Goal: Information Seeking & Learning: Learn about a topic

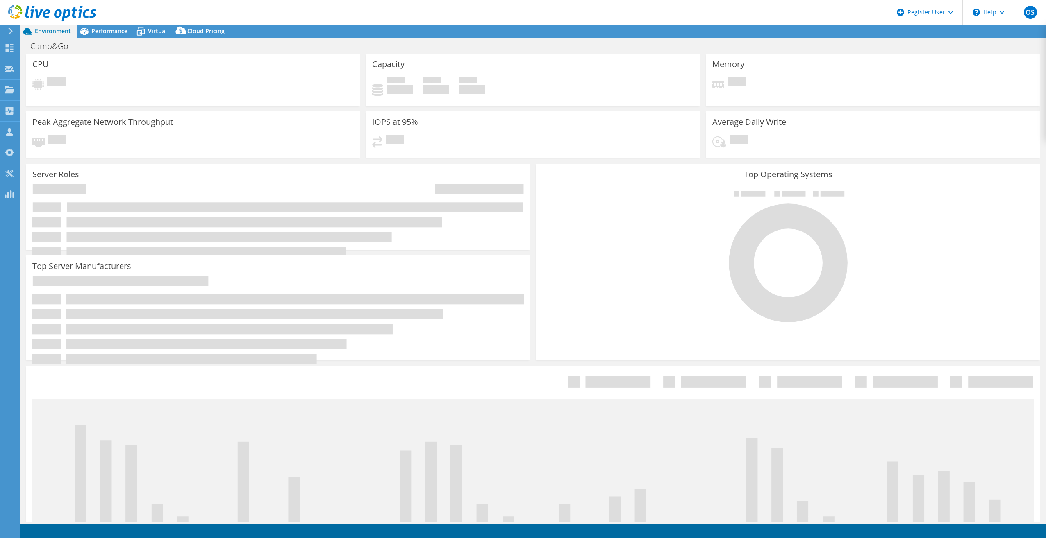
select select "USEast"
select select "USD"
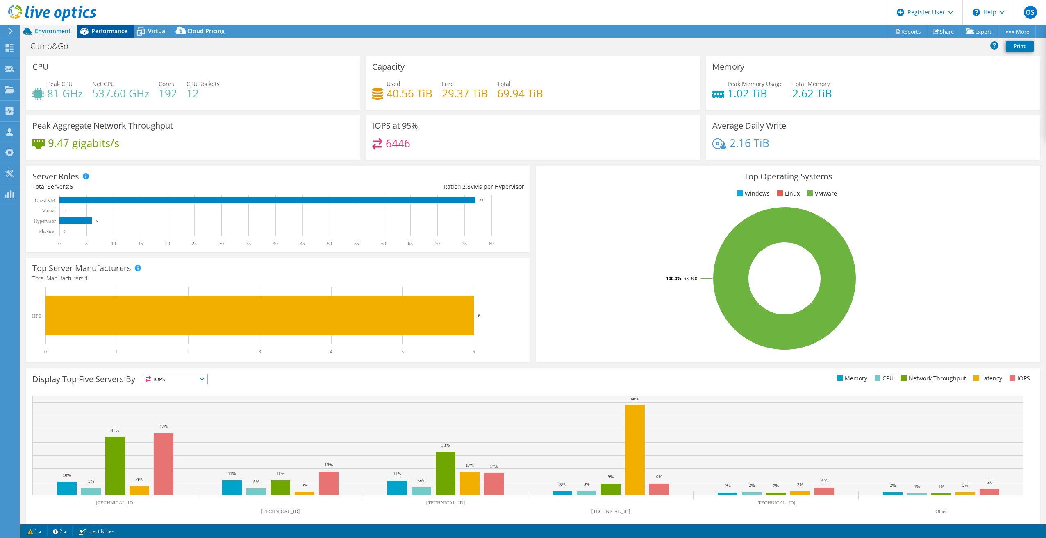
click at [109, 32] on span "Performance" at bounding box center [109, 31] width 36 height 8
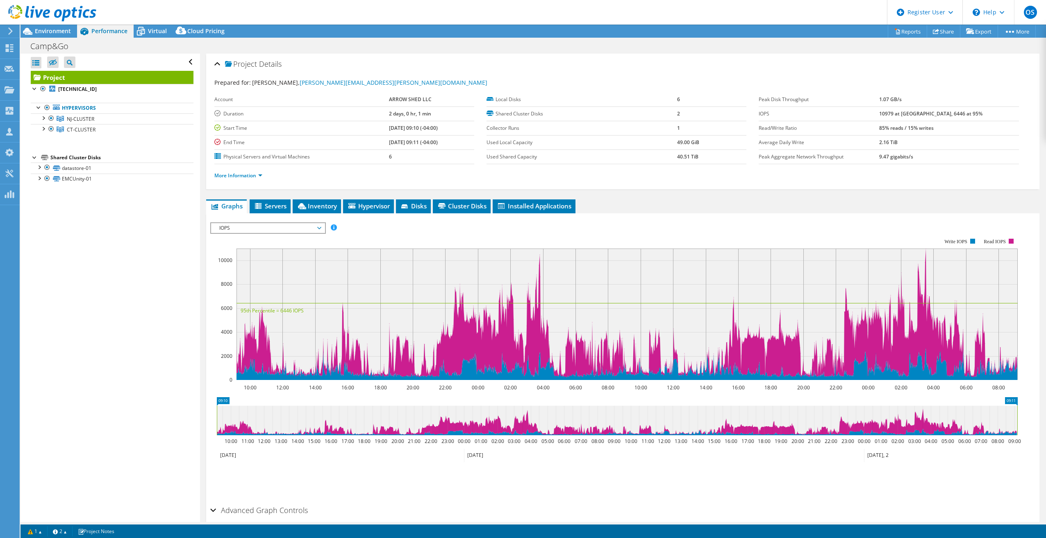
click at [318, 223] on span "IOPS" at bounding box center [267, 228] width 105 height 10
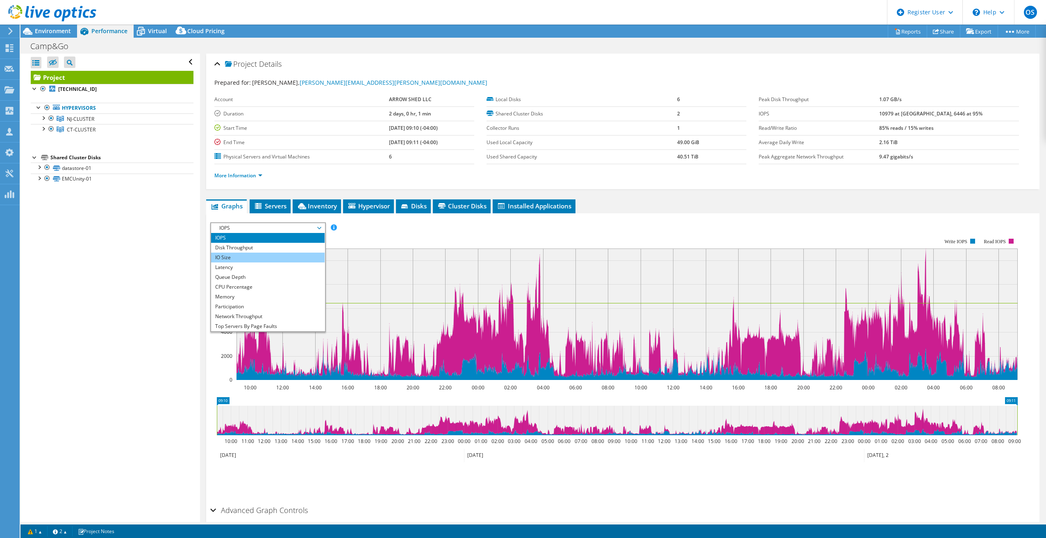
click at [281, 259] on li "IO Size" at bounding box center [267, 258] width 113 height 10
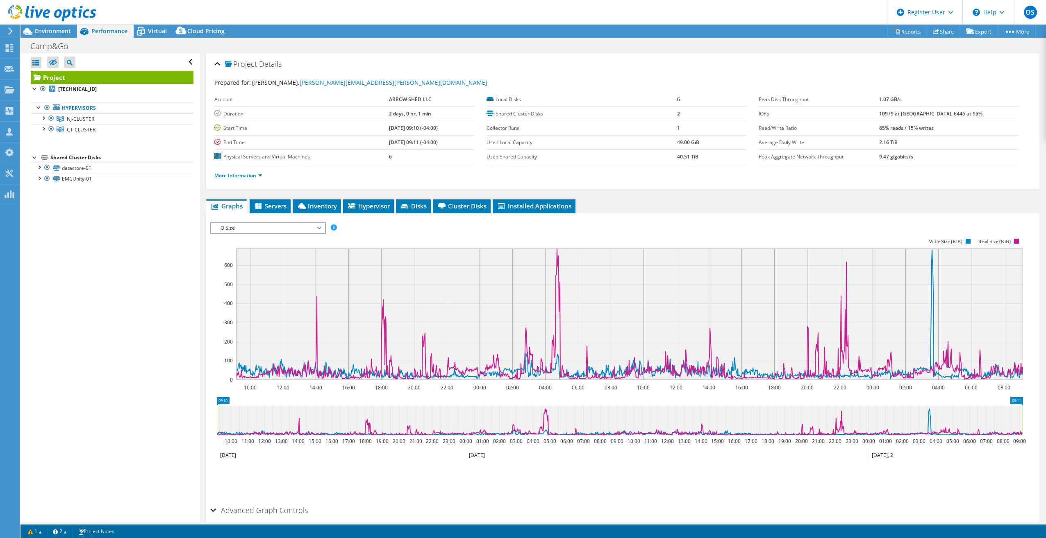
click at [304, 220] on div "IOPS Disk Throughput IO Size Latency Queue Depth CPU Percentage Memory Page Fau…" at bounding box center [622, 360] width 825 height 284
click at [303, 227] on span "IO Size" at bounding box center [267, 228] width 105 height 10
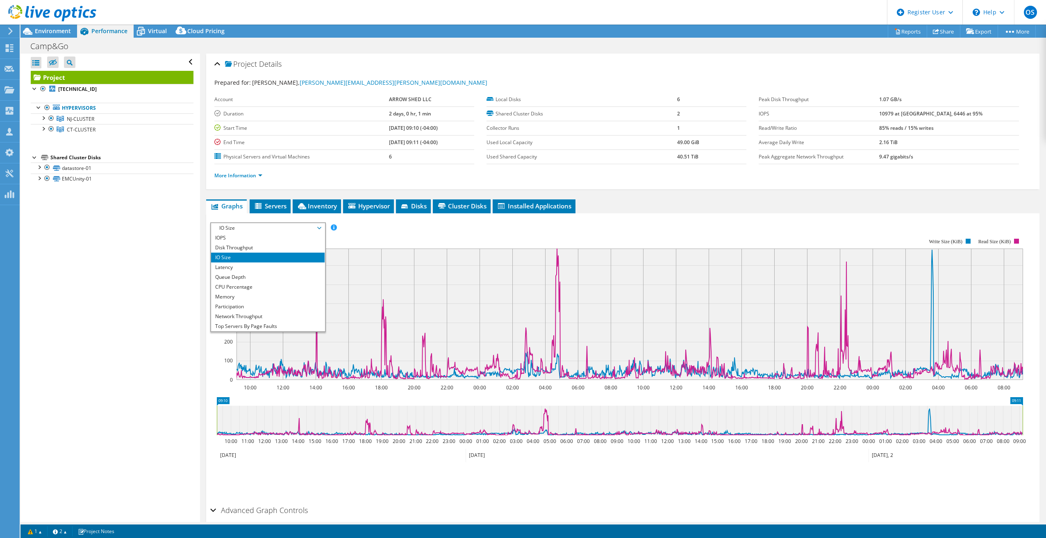
click at [685, 184] on div "More Information" at bounding box center [622, 175] width 817 height 23
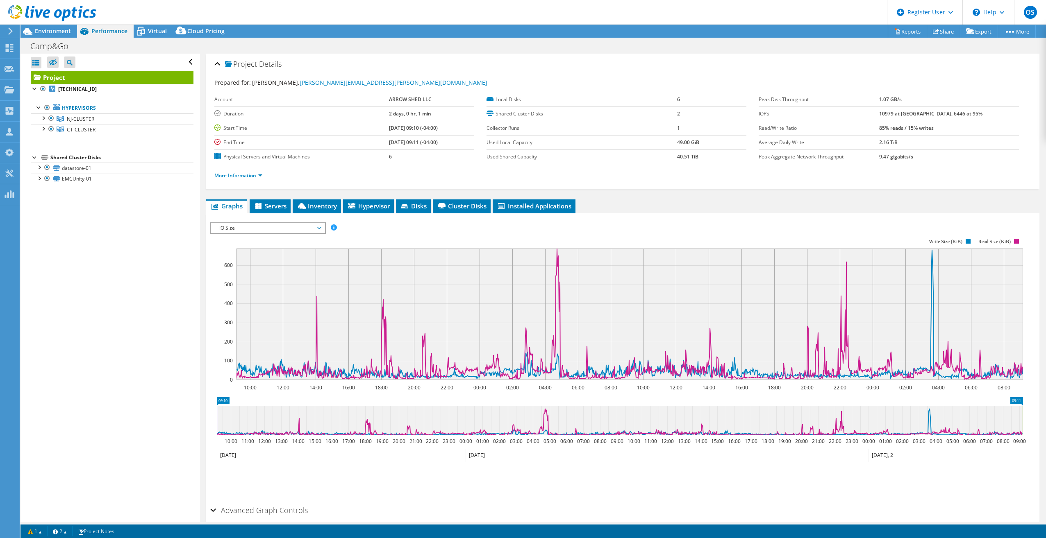
click at [249, 175] on link "More Information" at bounding box center [238, 175] width 48 height 7
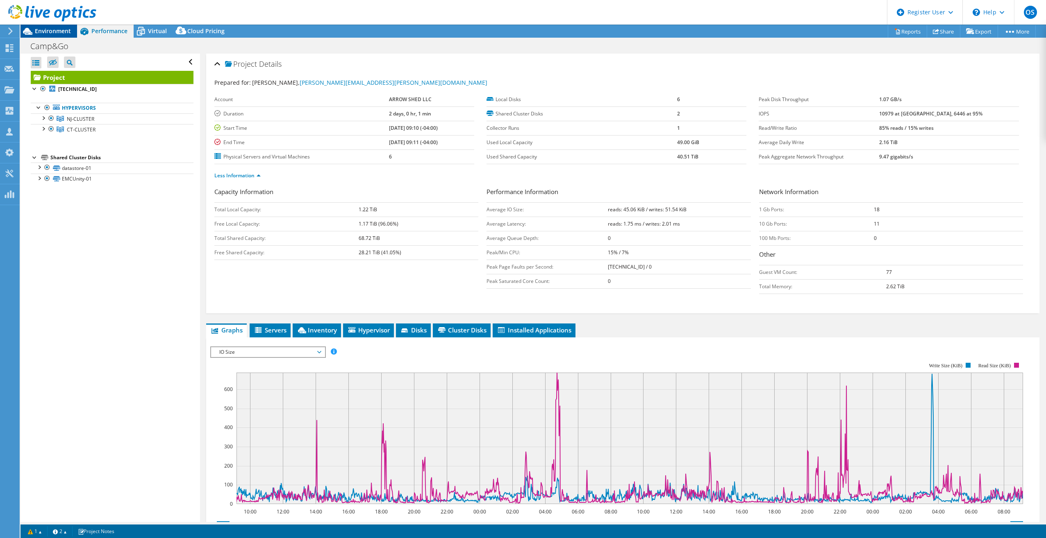
click at [51, 34] on span "Environment" at bounding box center [53, 31] width 36 height 8
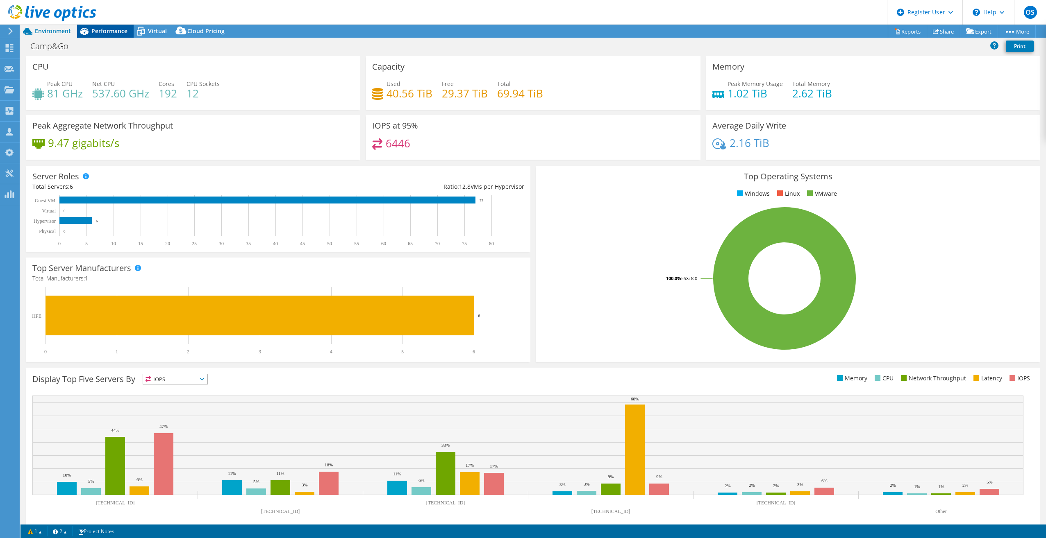
click at [105, 37] on div "Performance" at bounding box center [105, 31] width 57 height 13
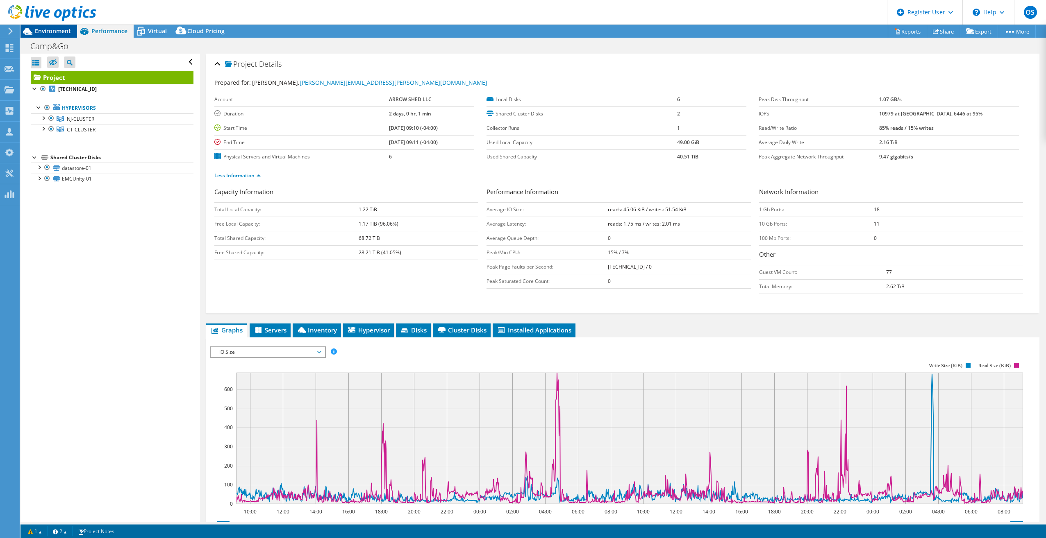
click at [36, 32] on span "Environment" at bounding box center [53, 31] width 36 height 8
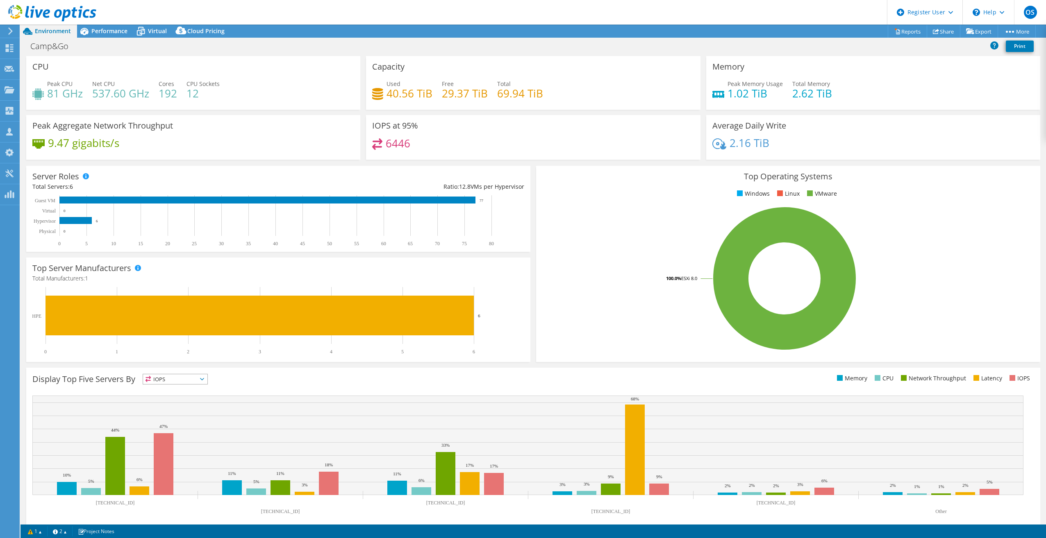
drag, startPoint x: 500, startPoint y: 94, endPoint x: 513, endPoint y: 94, distance: 12.7
click at [511, 94] on h4 "69.94 TiB" at bounding box center [520, 93] width 46 height 9
drag, startPoint x: 513, startPoint y: 94, endPoint x: 544, endPoint y: 103, distance: 32.8
click at [544, 103] on div "Used 40.56 TiB Free 29.37 TiB Total 69.94 TiB" at bounding box center [533, 92] width 322 height 27
drag, startPoint x: 493, startPoint y: 96, endPoint x: 543, endPoint y: 103, distance: 50.5
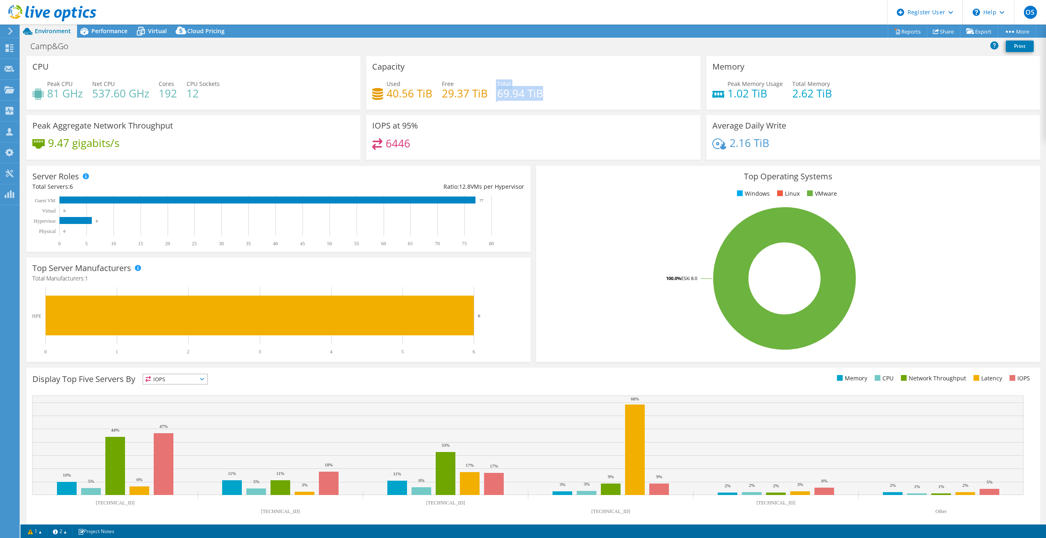
click at [540, 102] on div "Used 40.56 TiB Free 29.37 TiB Total 69.94 TiB" at bounding box center [533, 92] width 322 height 27
drag, startPoint x: 543, startPoint y: 103, endPoint x: 574, endPoint y: 158, distance: 62.8
click at [576, 157] on div "IOPS at 95% 6446" at bounding box center [533, 137] width 334 height 45
click at [98, 29] on span "Performance" at bounding box center [109, 31] width 36 height 8
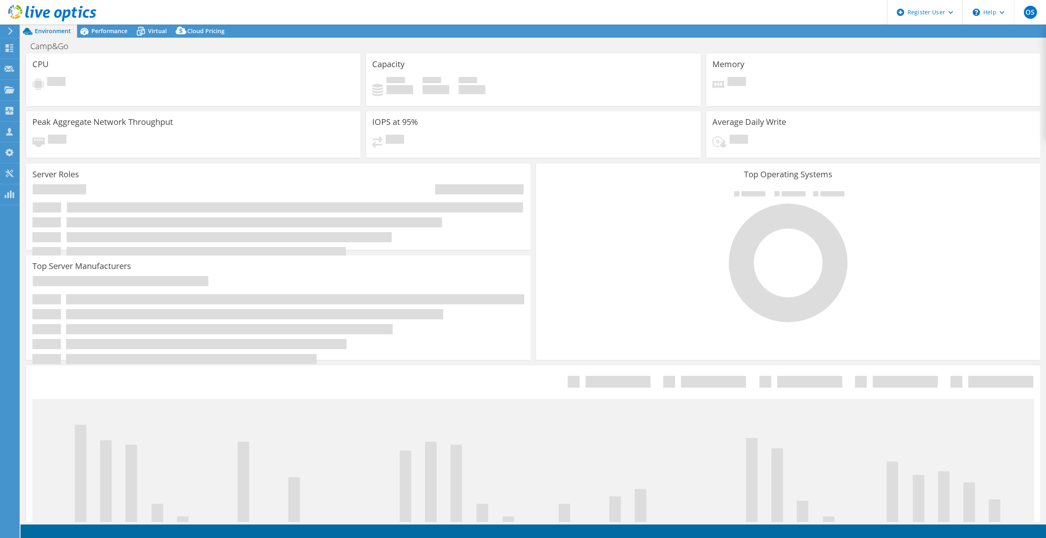
select select "USEast"
select select "USD"
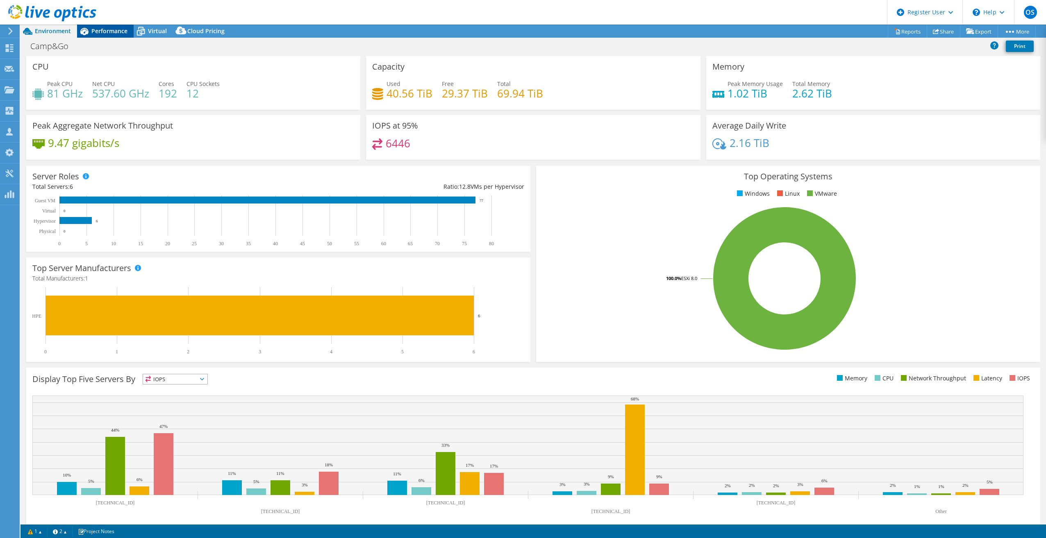
click at [100, 30] on span "Performance" at bounding box center [109, 31] width 36 height 8
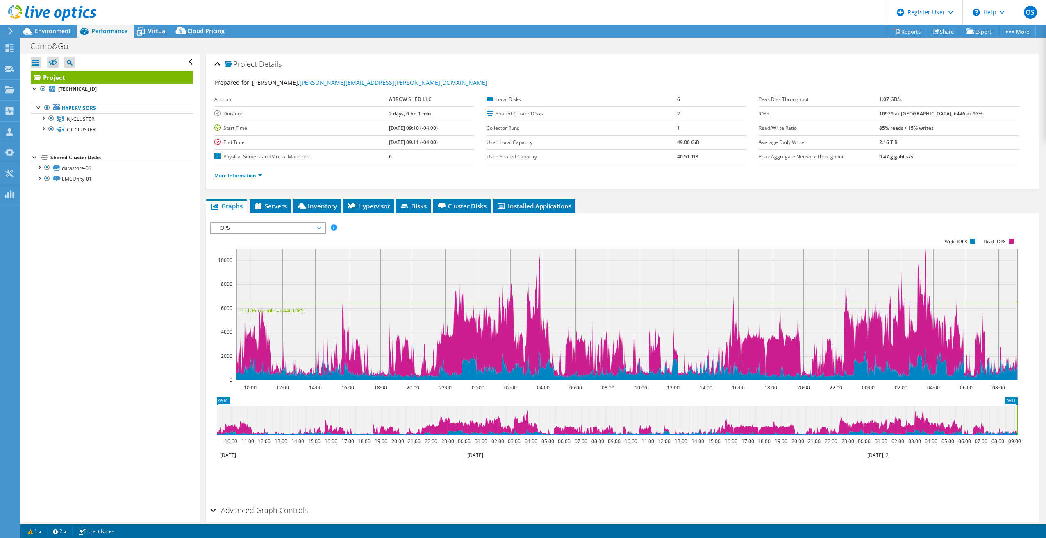
click at [227, 175] on link "More Information" at bounding box center [238, 175] width 48 height 7
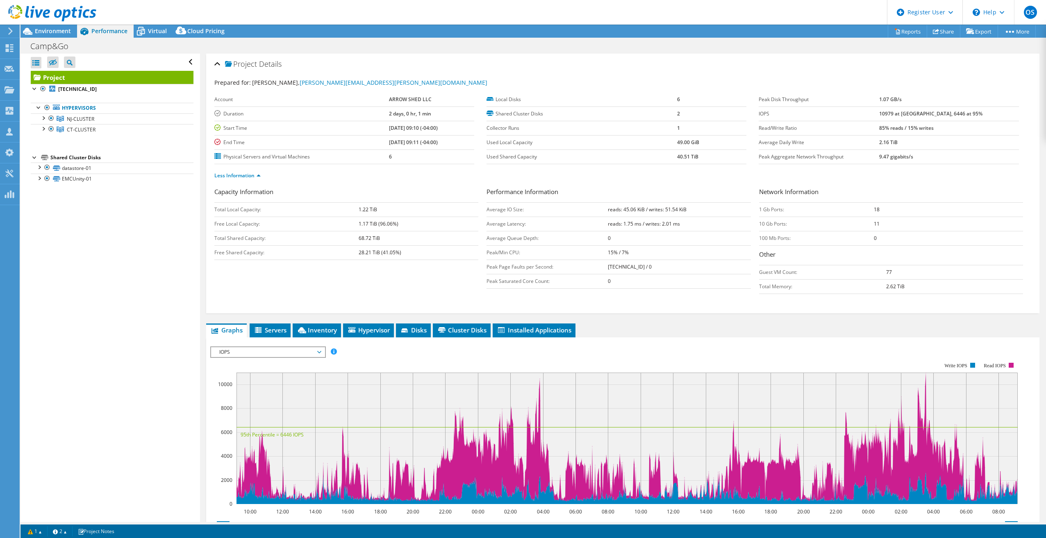
drag, startPoint x: 598, startPoint y: 256, endPoint x: 629, endPoint y: 257, distance: 30.7
click at [627, 256] on tr "Peak/Min CPU: 15% / 7%" at bounding box center [618, 252] width 264 height 14
drag, startPoint x: 629, startPoint y: 257, endPoint x: 635, endPoint y: 261, distance: 8.0
click at [635, 261] on td "192.6.0.63 / 0" at bounding box center [679, 267] width 143 height 14
drag, startPoint x: 601, startPoint y: 253, endPoint x: 627, endPoint y: 251, distance: 26.3
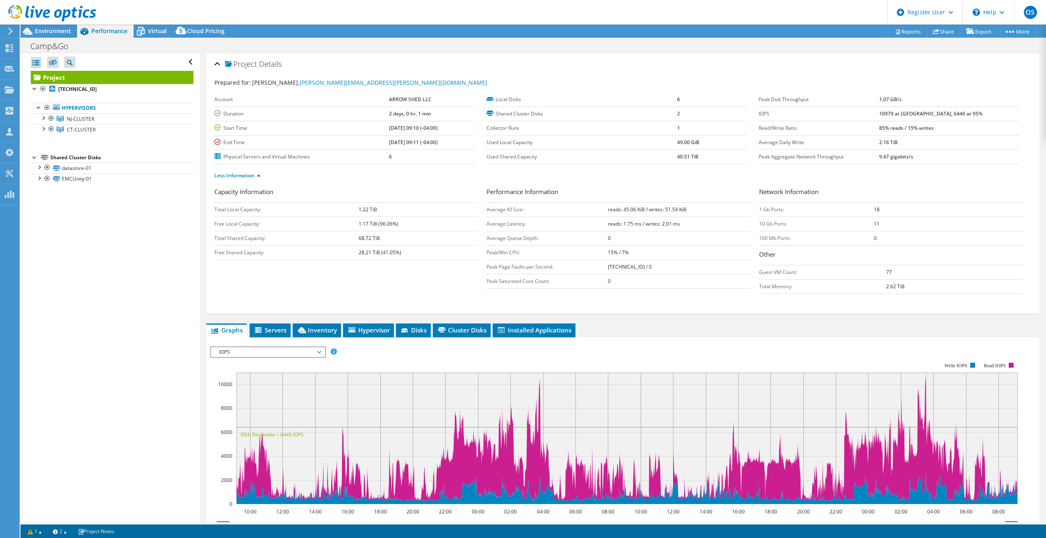
click at [626, 251] on tr "Peak/Min CPU: 15% / 7%" at bounding box center [618, 252] width 264 height 14
drag, startPoint x: 627, startPoint y: 251, endPoint x: 660, endPoint y: 277, distance: 42.0
click at [660, 277] on td "0" at bounding box center [679, 281] width 143 height 14
drag, startPoint x: 613, startPoint y: 213, endPoint x: 749, endPoint y: 204, distance: 136.7
click at [749, 204] on div "Performance Information Average IO Size: reads: 45.06 KiB / writes: 51.54 KiB A…" at bounding box center [622, 238] width 272 height 102
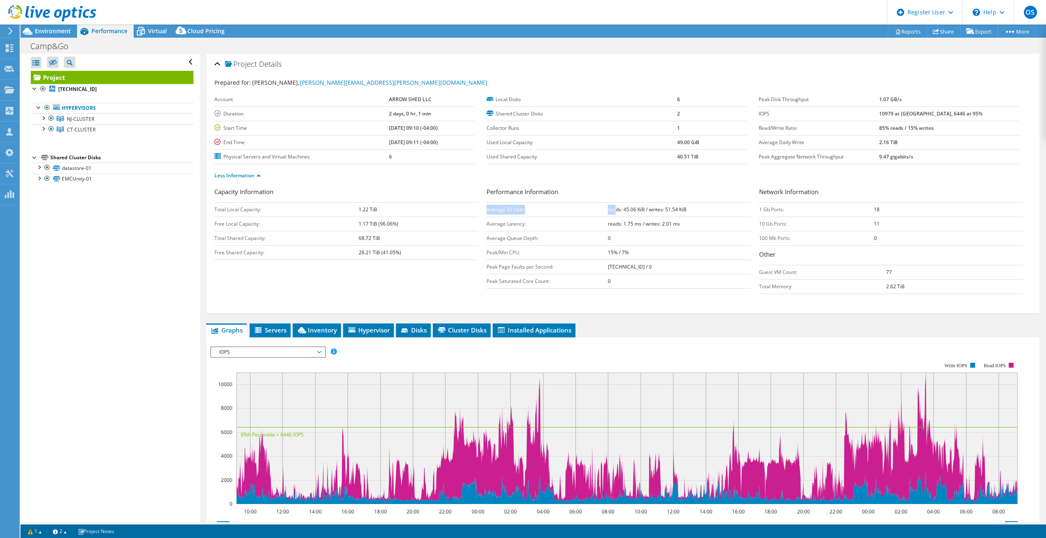
drag, startPoint x: 749, startPoint y: 204, endPoint x: 736, endPoint y: 247, distance: 45.0
click at [736, 247] on td "15% / 7%" at bounding box center [679, 252] width 143 height 14
drag, startPoint x: 599, startPoint y: 252, endPoint x: 713, endPoint y: 255, distance: 113.5
click at [713, 255] on tr "Peak/Min CPU: 15% / 7%" at bounding box center [618, 252] width 264 height 14
drag, startPoint x: 713, startPoint y: 255, endPoint x: 658, endPoint y: 282, distance: 61.2
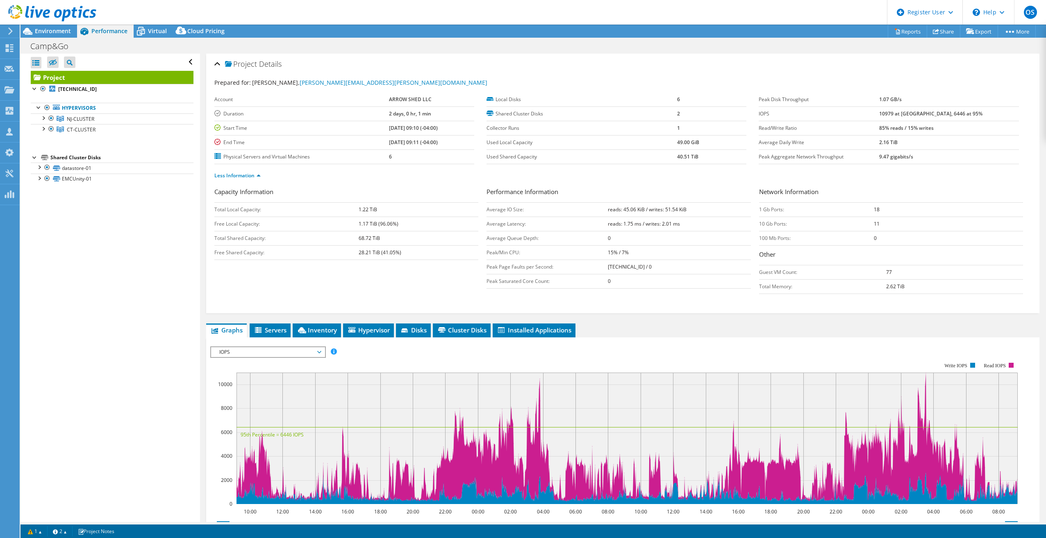
click at [658, 282] on td "0" at bounding box center [679, 281] width 143 height 14
drag, startPoint x: 672, startPoint y: 259, endPoint x: 729, endPoint y: 272, distance: 58.0
click at [727, 271] on tbody "Average IO Size: reads: 45.06 KiB / writes: 51.54 KiB Average Latency: reads: 1…" at bounding box center [618, 245] width 264 height 86
drag, startPoint x: 729, startPoint y: 272, endPoint x: 799, endPoint y: 313, distance: 81.2
click at [802, 313] on div "Project Details Prepared for: Peter Moore, peter.moore@shelterlogic.com Account…" at bounding box center [622, 368] width 845 height 629
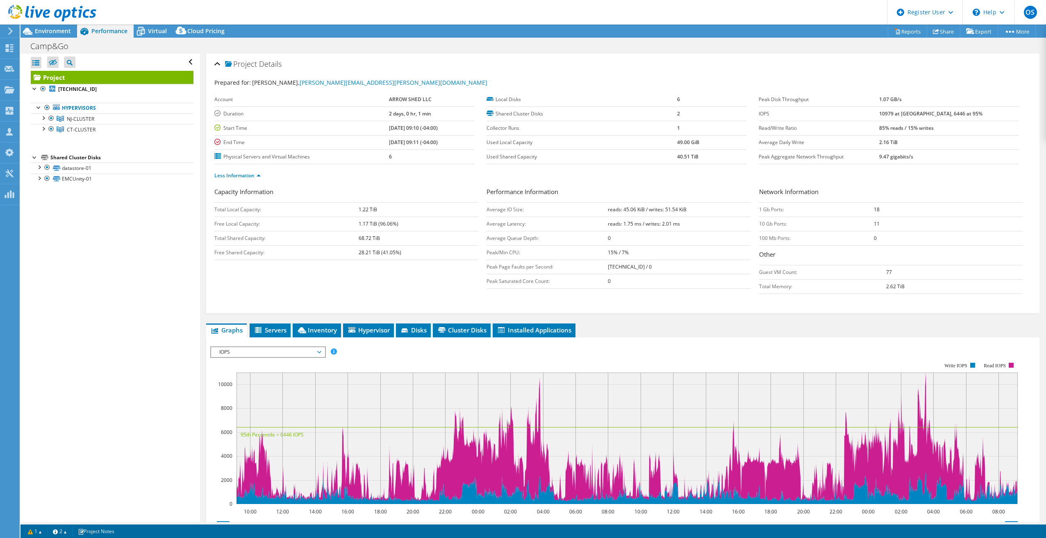
drag, startPoint x: 601, startPoint y: 252, endPoint x: 711, endPoint y: 252, distance: 110.2
click at [711, 252] on tr "Peak/Min CPU: 15% / 7%" at bounding box center [618, 252] width 264 height 14
click at [693, 275] on td "0" at bounding box center [679, 281] width 143 height 14
drag, startPoint x: 616, startPoint y: 252, endPoint x: 637, endPoint y: 254, distance: 21.0
click at [635, 254] on td "15% / 7%" at bounding box center [679, 252] width 143 height 14
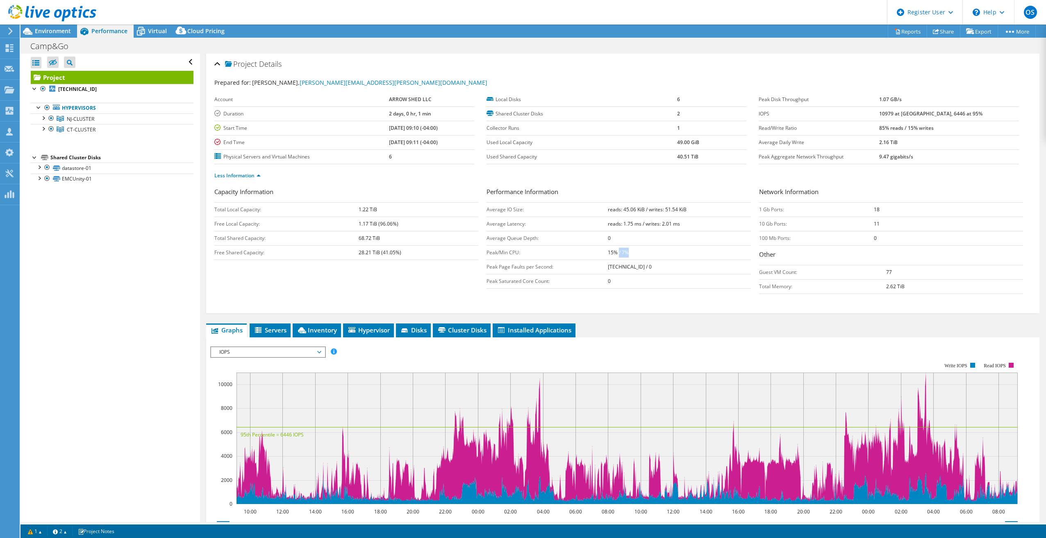
drag, startPoint x: 637, startPoint y: 254, endPoint x: 620, endPoint y: 253, distance: 16.4
click at [624, 254] on b "15% / 7%" at bounding box center [618, 252] width 21 height 7
drag, startPoint x: 613, startPoint y: 253, endPoint x: 621, endPoint y: 253, distance: 7.4
click at [621, 253] on b "15% / 7%" at bounding box center [618, 252] width 21 height 7
drag, startPoint x: 621, startPoint y: 253, endPoint x: 650, endPoint y: 262, distance: 31.0
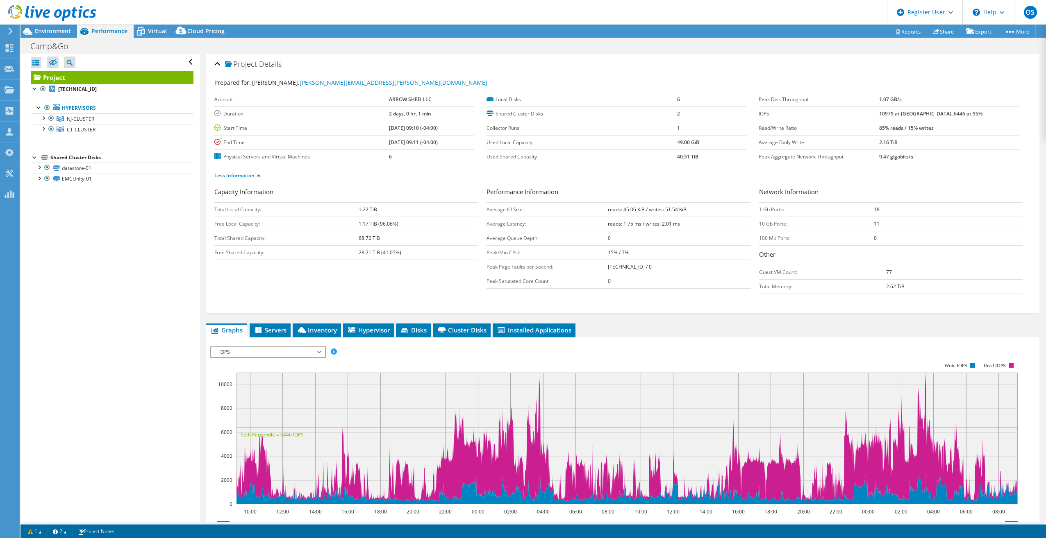
click at [651, 262] on td "192.6.0.63 / 0" at bounding box center [679, 267] width 143 height 14
click at [267, 322] on div "Project Details Prepared for: Peter Moore, peter.moore@shelterlogic.com Account…" at bounding box center [622, 368] width 845 height 629
click at [272, 328] on span "Servers" at bounding box center [270, 330] width 33 height 8
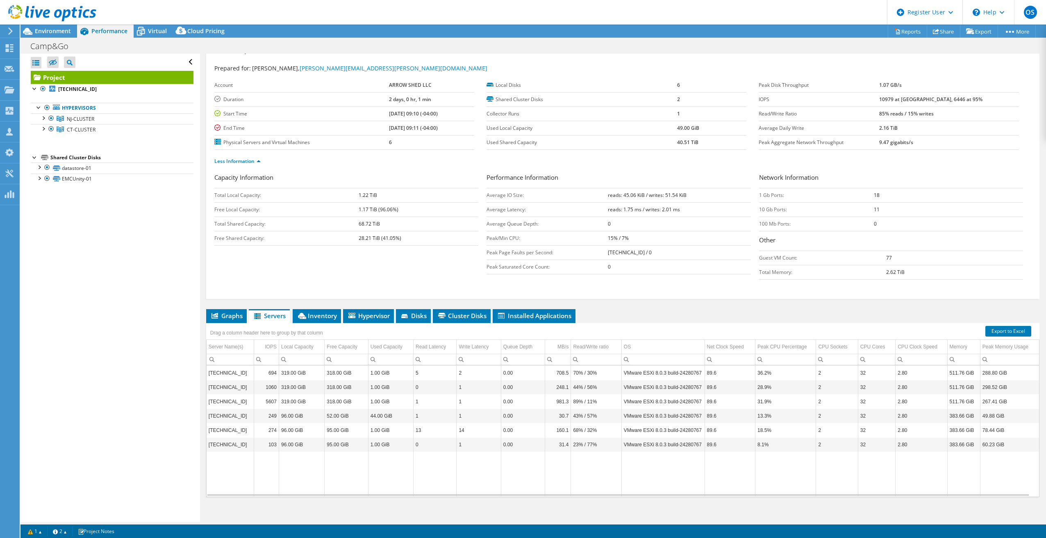
scroll to position [20, 0]
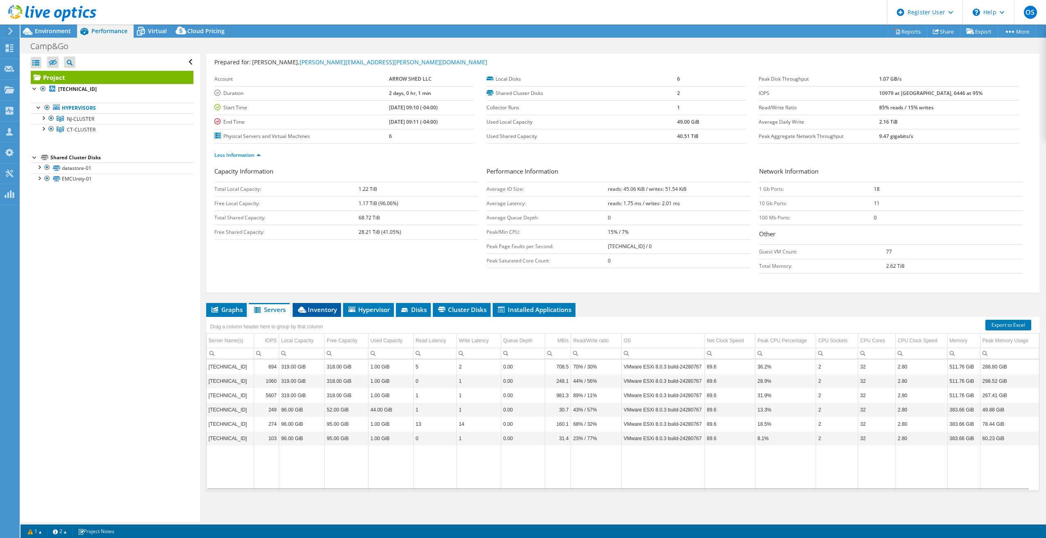
click at [322, 305] on li "Inventory" at bounding box center [317, 310] width 48 height 14
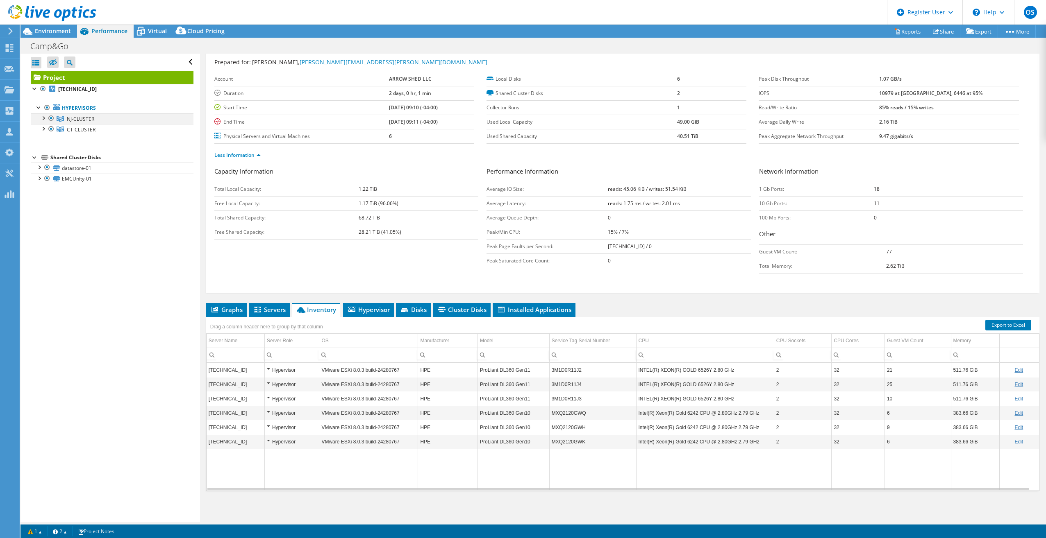
click at [44, 118] on div at bounding box center [43, 117] width 8 height 8
click at [36, 161] on link "CT-CLUSTER" at bounding box center [112, 162] width 163 height 11
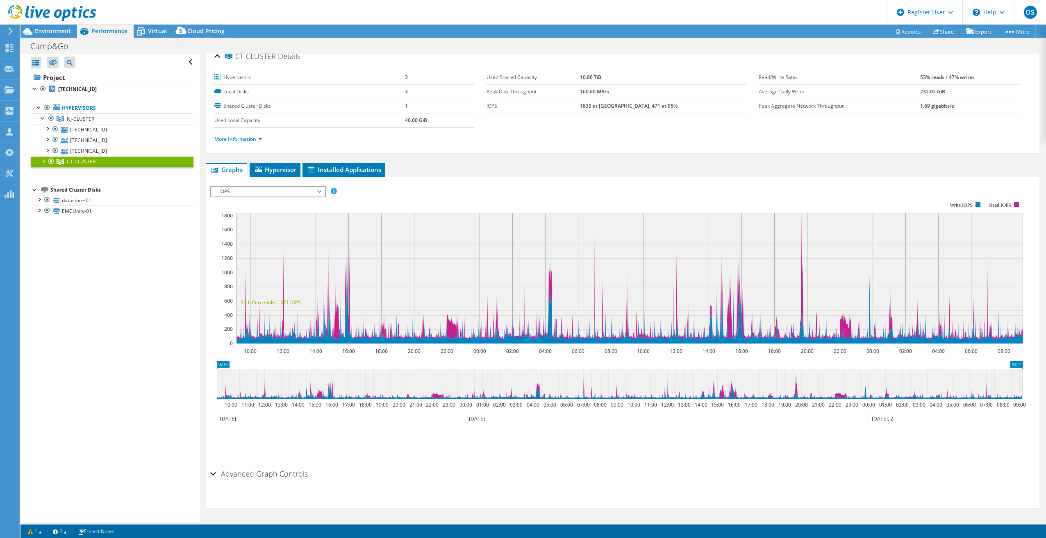
scroll to position [8, 0]
click at [42, 163] on div at bounding box center [43, 161] width 8 height 8
click at [34, 106] on link "Hypervisors" at bounding box center [112, 108] width 163 height 11
click at [33, 108] on link "Hypervisors" at bounding box center [112, 108] width 163 height 11
click at [108, 107] on link "Hypervisors" at bounding box center [112, 108] width 163 height 11
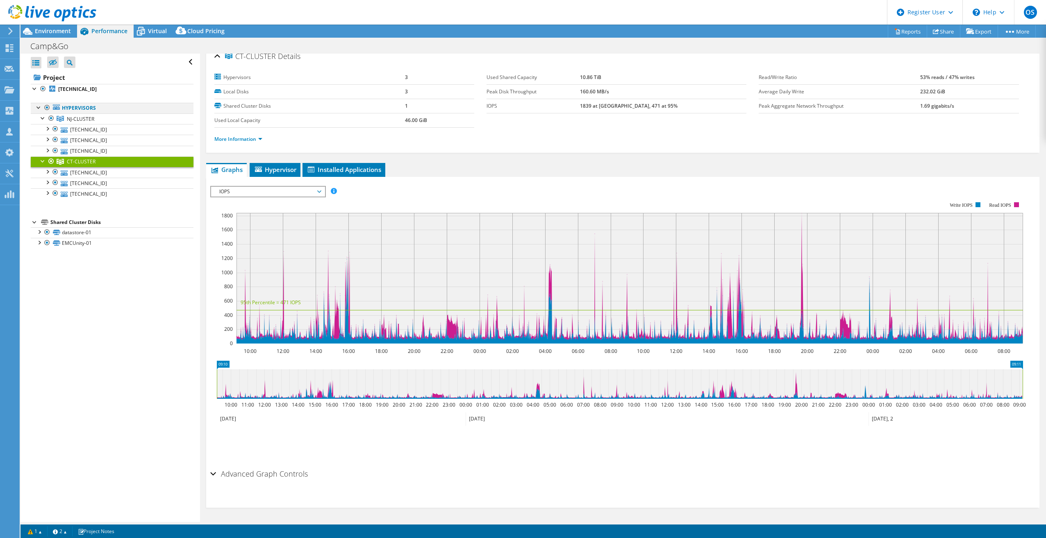
click at [39, 108] on div at bounding box center [39, 107] width 8 height 8
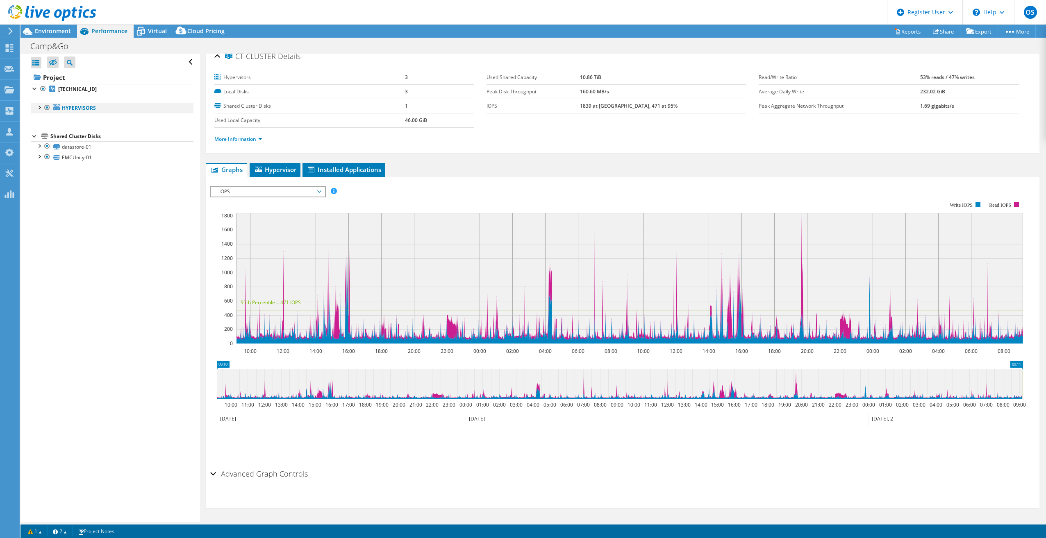
click at [39, 108] on div at bounding box center [39, 107] width 8 height 8
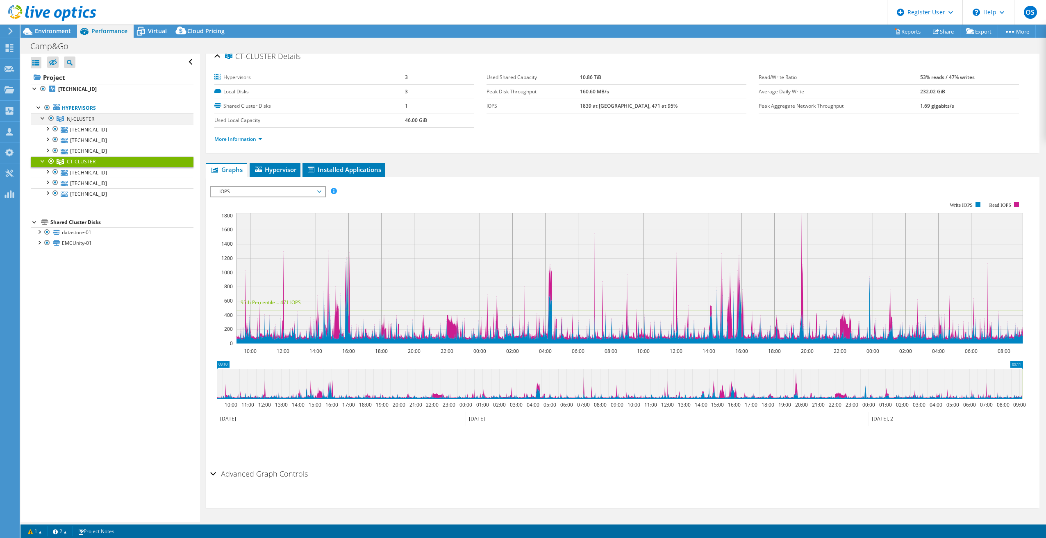
click at [40, 120] on div at bounding box center [43, 117] width 8 height 8
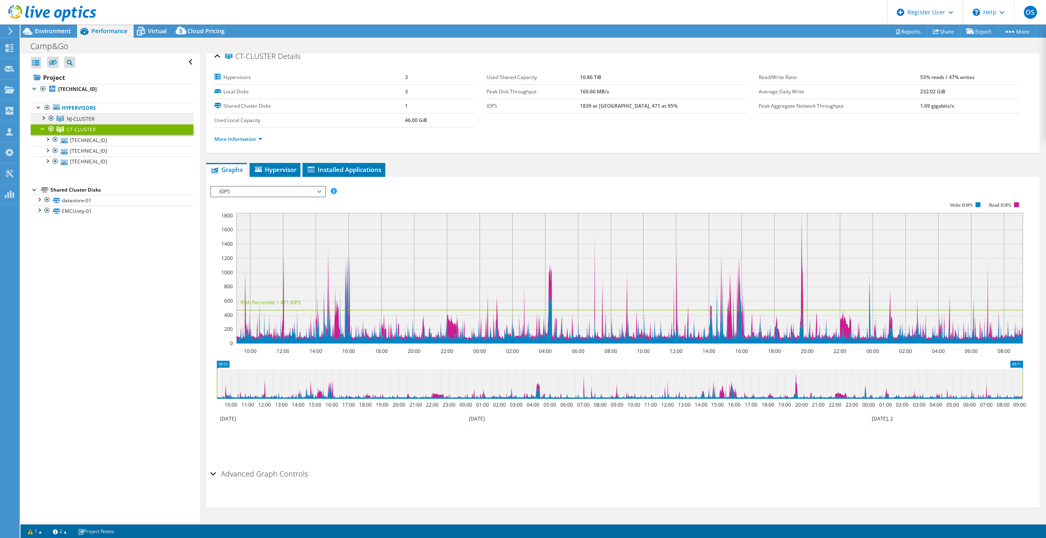
click at [99, 118] on link "NJ-CLUSTER" at bounding box center [112, 118] width 163 height 11
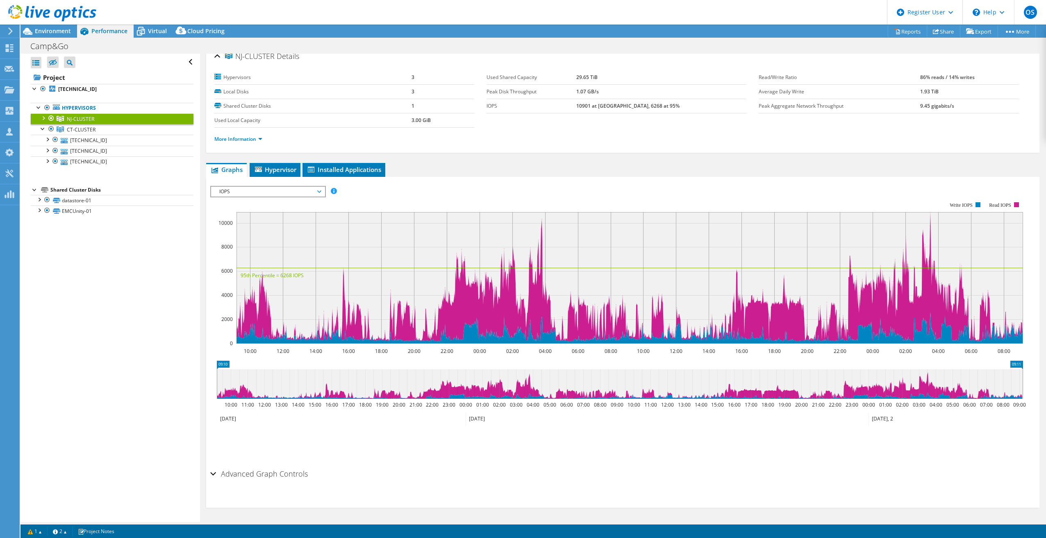
scroll to position [0, 0]
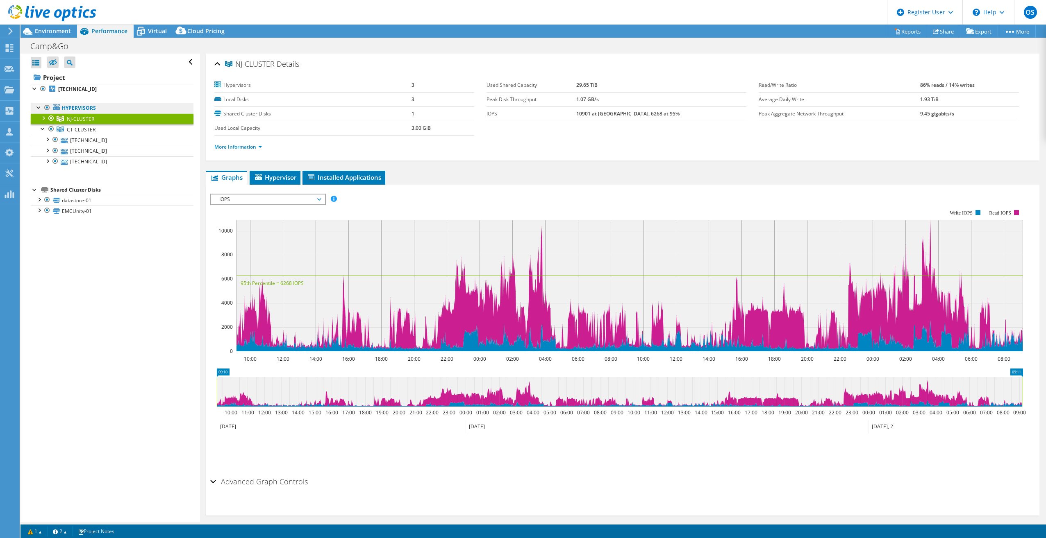
click at [106, 109] on link "Hypervisors" at bounding box center [112, 108] width 163 height 11
click at [115, 129] on link "CT-CLUSTER" at bounding box center [112, 129] width 163 height 11
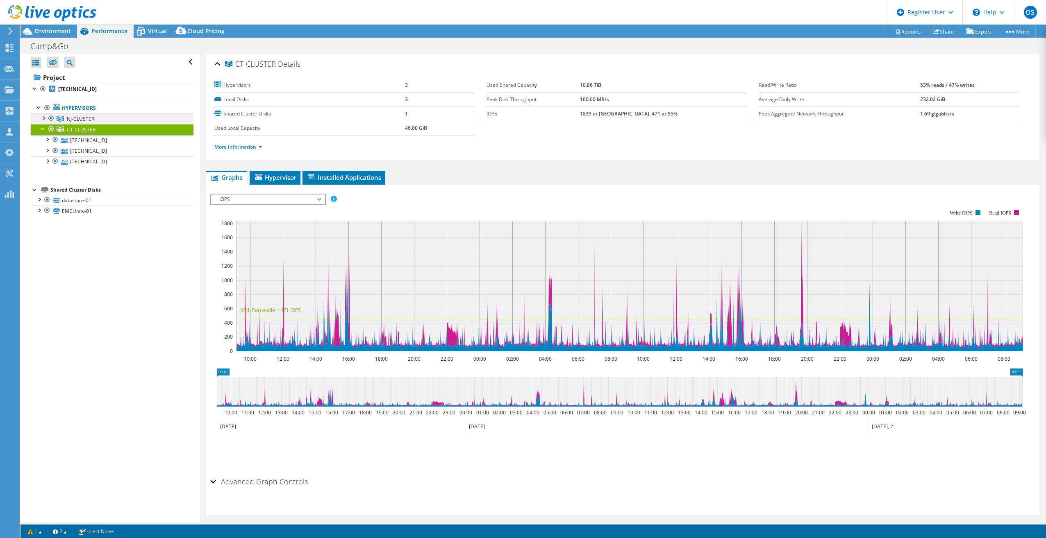
click at [120, 117] on link "NJ-CLUSTER" at bounding box center [112, 118] width 163 height 11
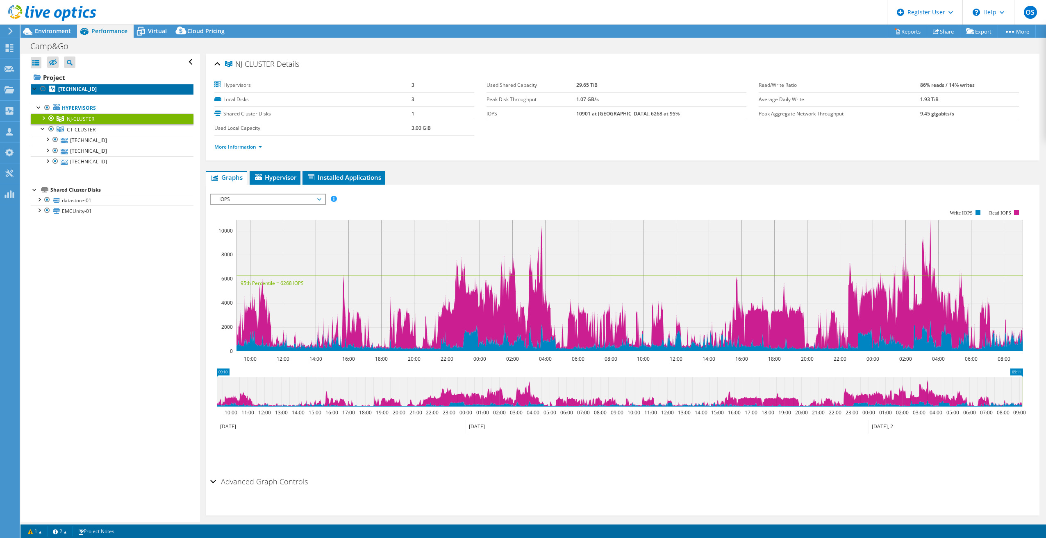
click at [84, 88] on link "192.6.0.63" at bounding box center [112, 89] width 163 height 11
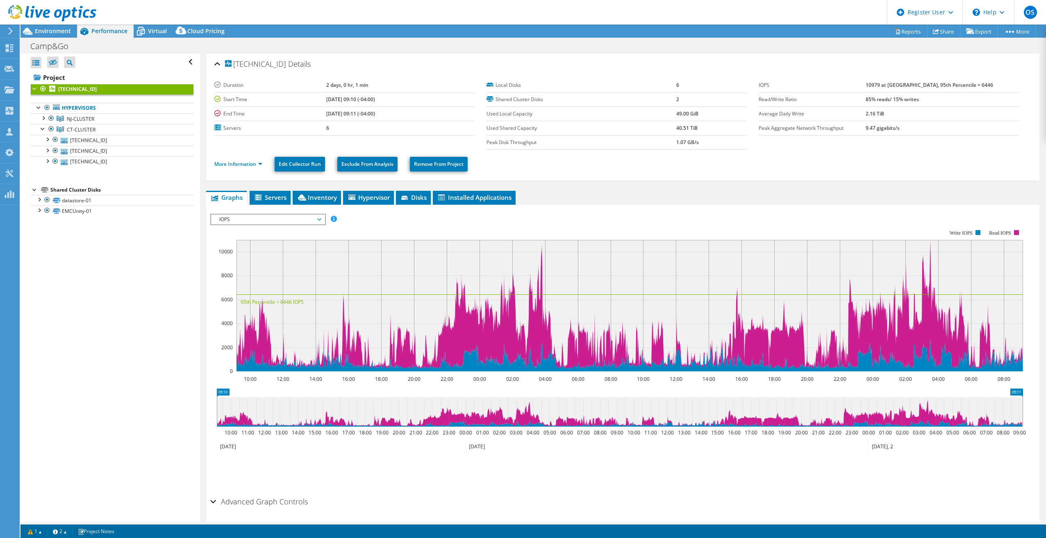
click at [32, 91] on div at bounding box center [35, 88] width 8 height 8
click at [42, 128] on div at bounding box center [43, 128] width 8 height 8
click at [364, 199] on span "Hypervisor" at bounding box center [368, 197] width 43 height 8
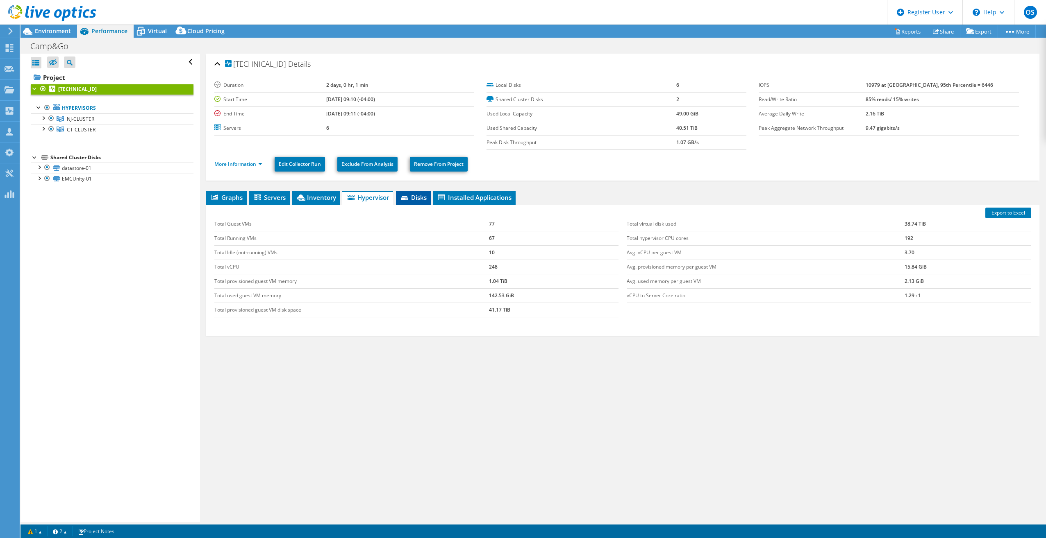
click at [419, 194] on span "Disks" at bounding box center [413, 197] width 27 height 8
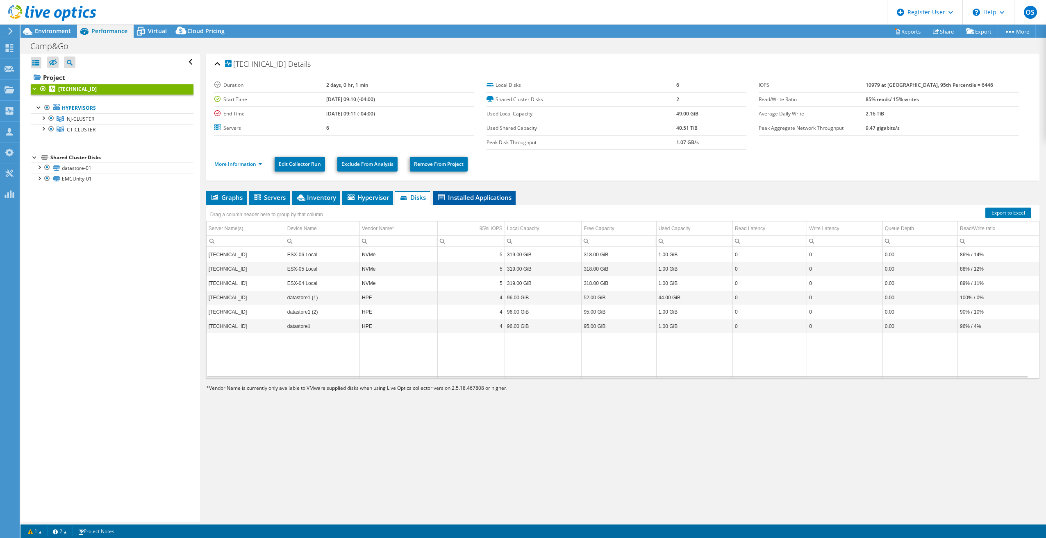
click at [458, 194] on span "Installed Applications" at bounding box center [474, 197] width 75 height 8
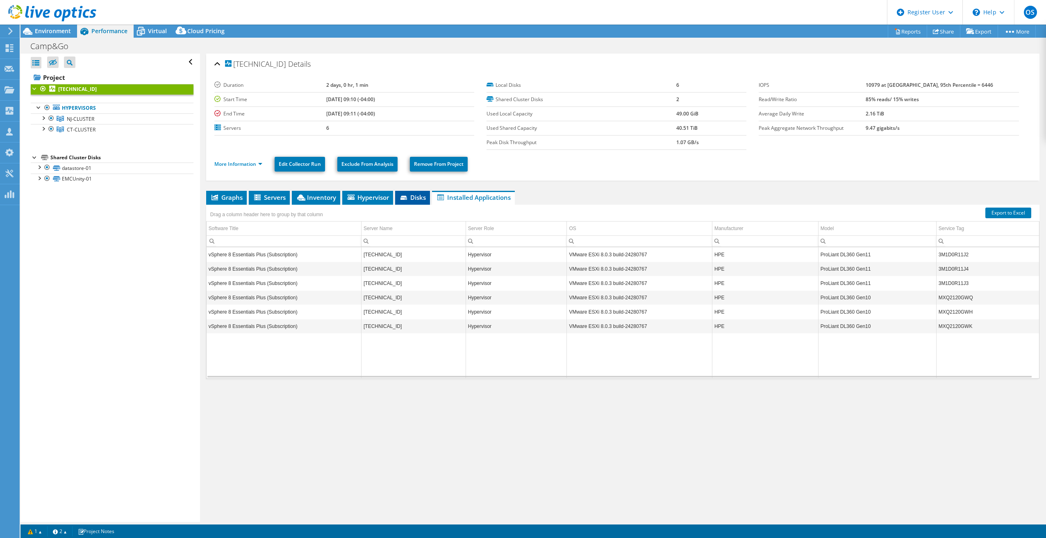
click at [410, 197] on span "Disks" at bounding box center [412, 197] width 27 height 8
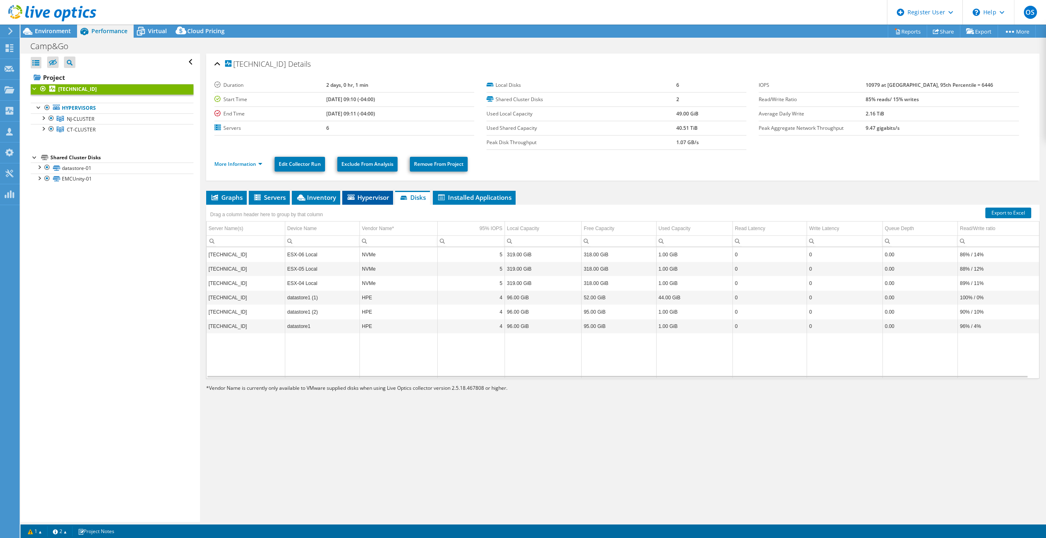
click at [366, 195] on span "Hypervisor" at bounding box center [367, 197] width 43 height 8
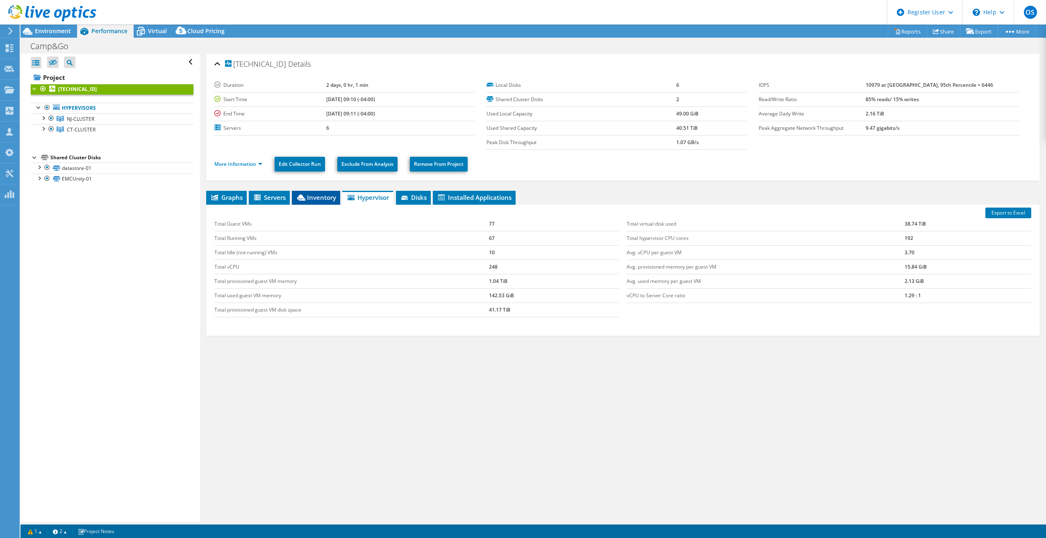
click at [325, 199] on span "Inventory" at bounding box center [316, 197] width 40 height 8
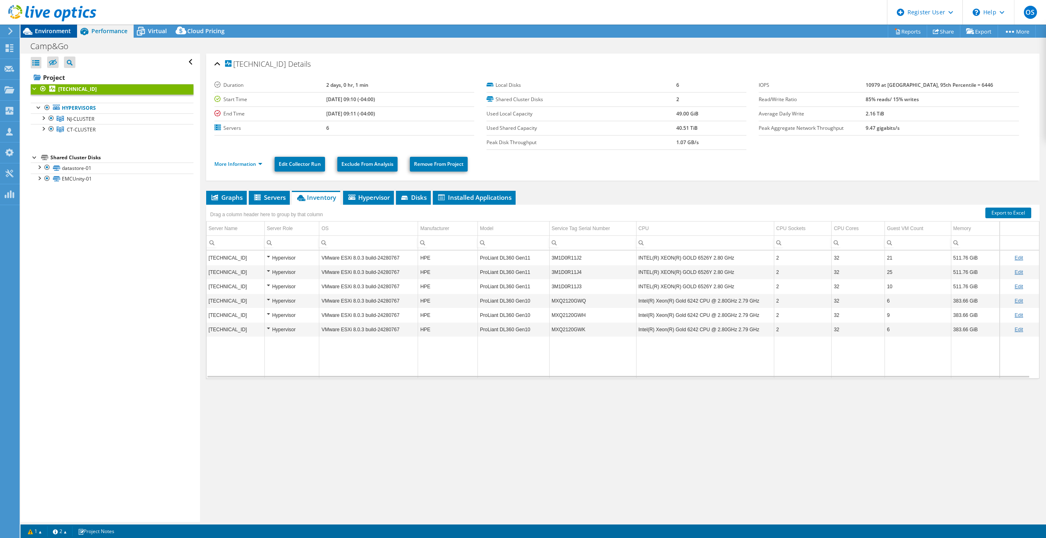
click at [39, 28] on span "Environment" at bounding box center [53, 31] width 36 height 8
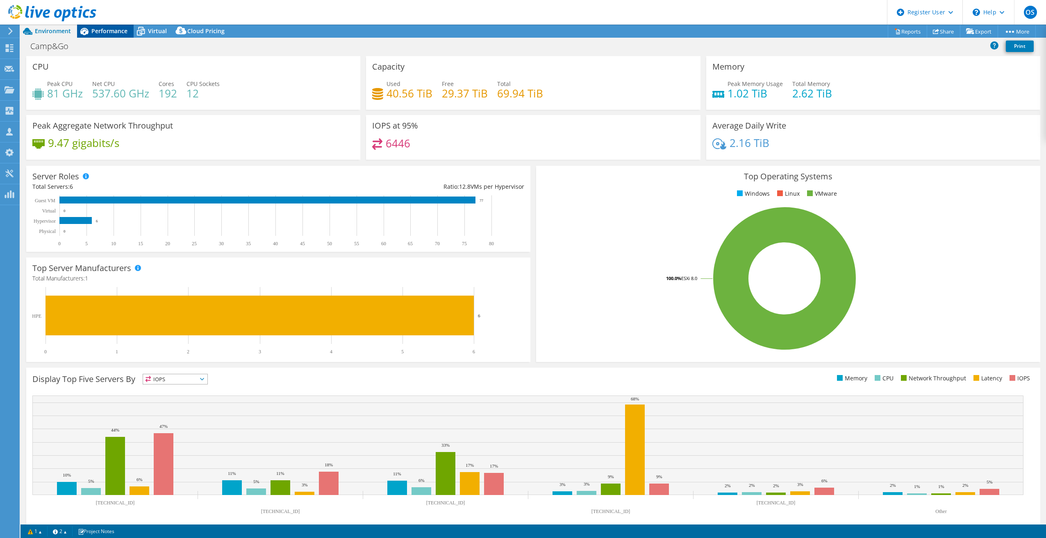
click at [112, 34] on span "Performance" at bounding box center [109, 31] width 36 height 8
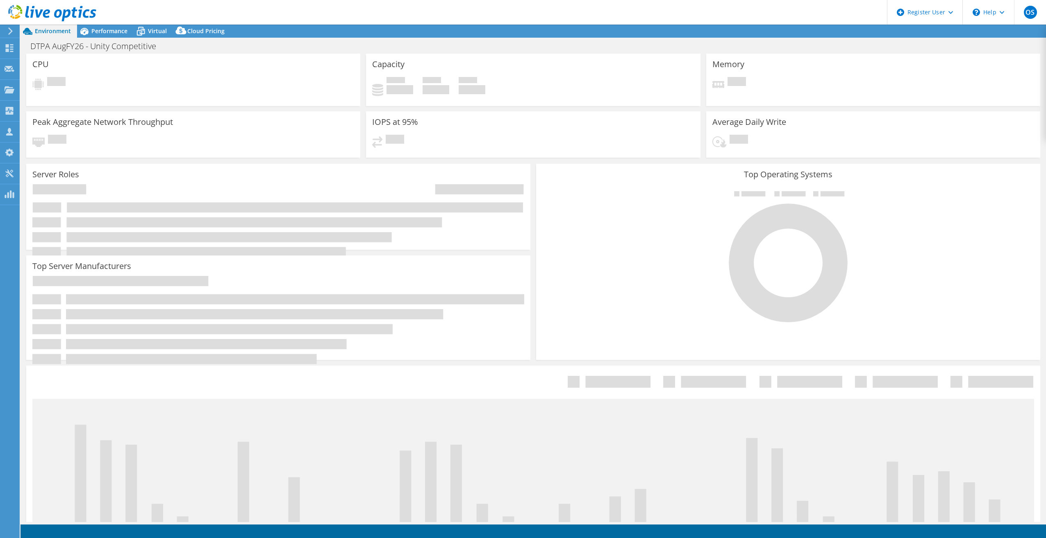
select select "USD"
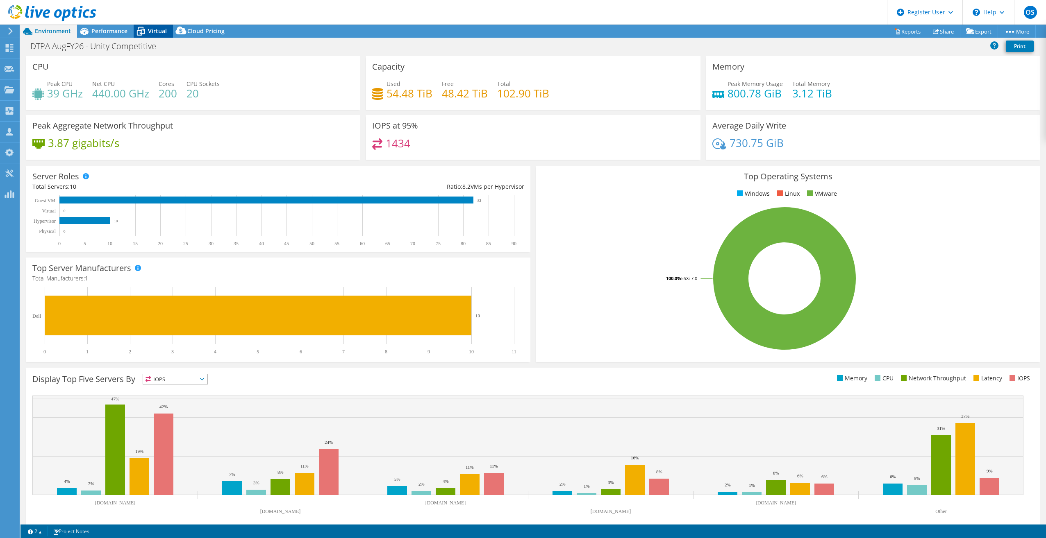
click at [161, 37] on div "Virtual" at bounding box center [153, 31] width 39 height 13
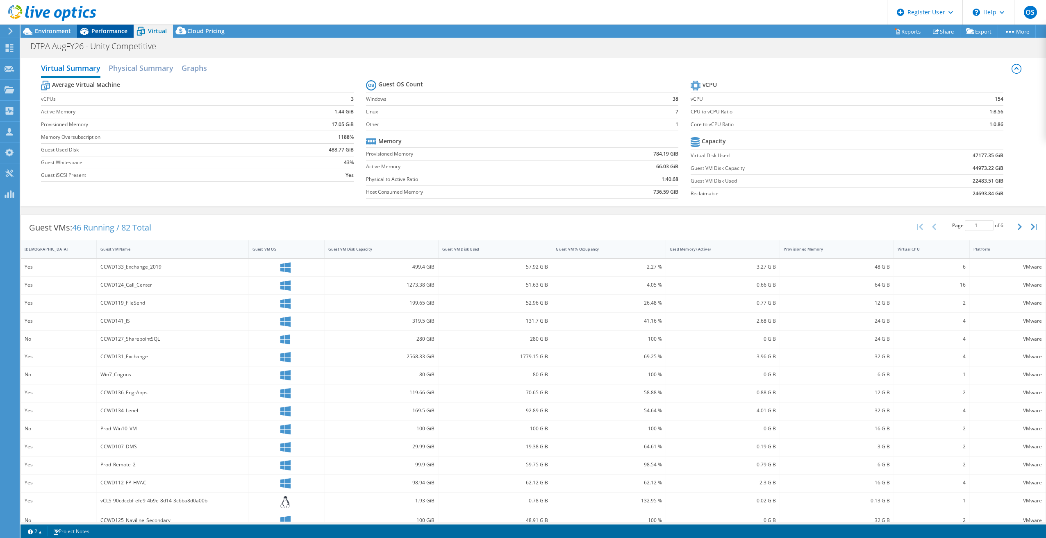
click at [120, 28] on span "Performance" at bounding box center [109, 31] width 36 height 8
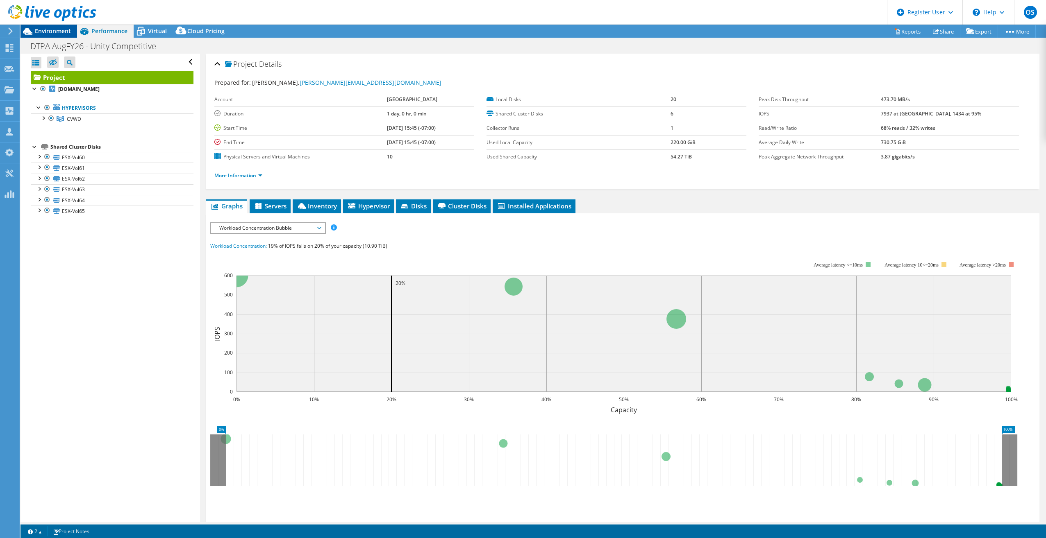
click at [46, 32] on span "Environment" at bounding box center [53, 31] width 36 height 8
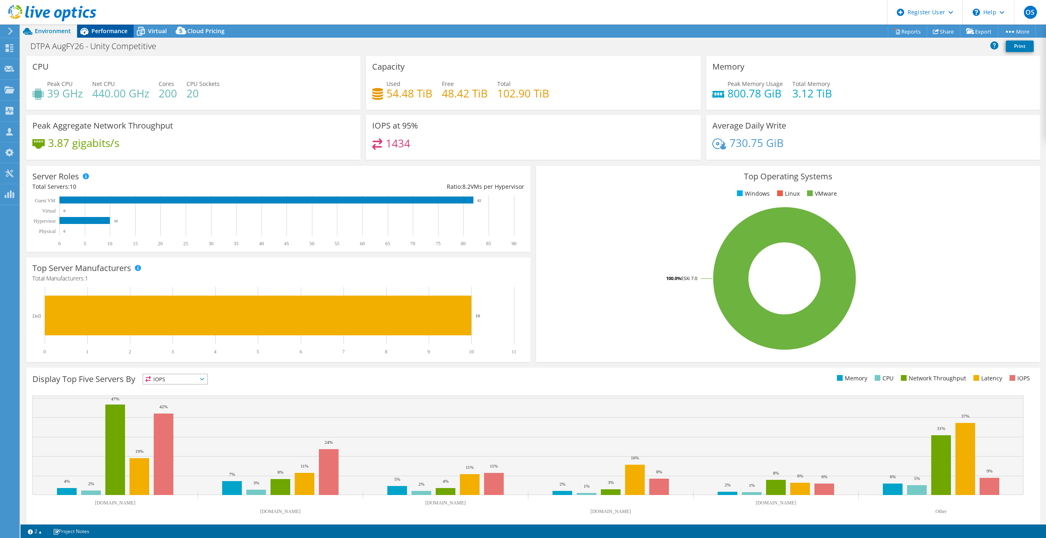
click at [80, 33] on icon at bounding box center [84, 31] width 14 height 14
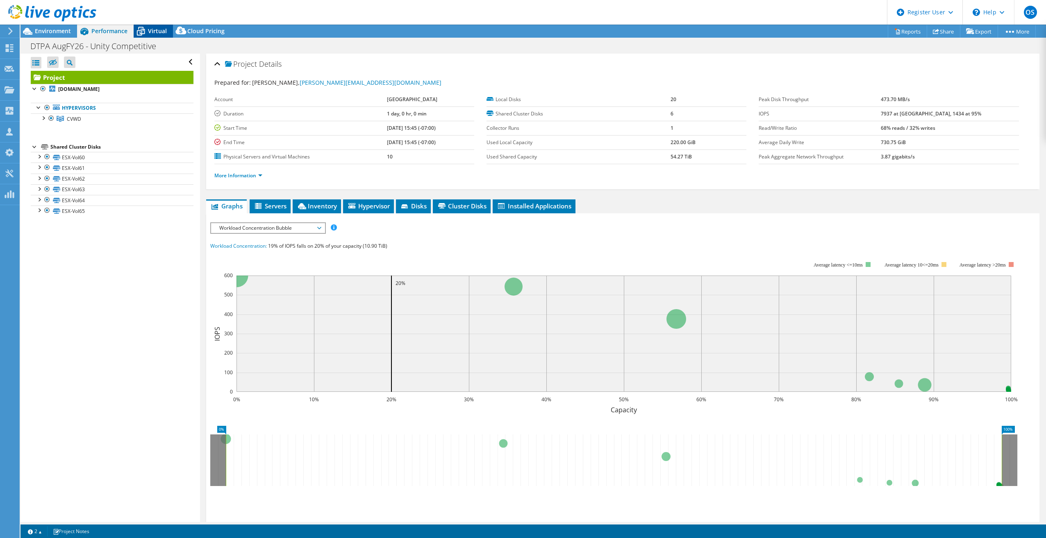
click at [141, 35] on icon at bounding box center [141, 32] width 8 height 7
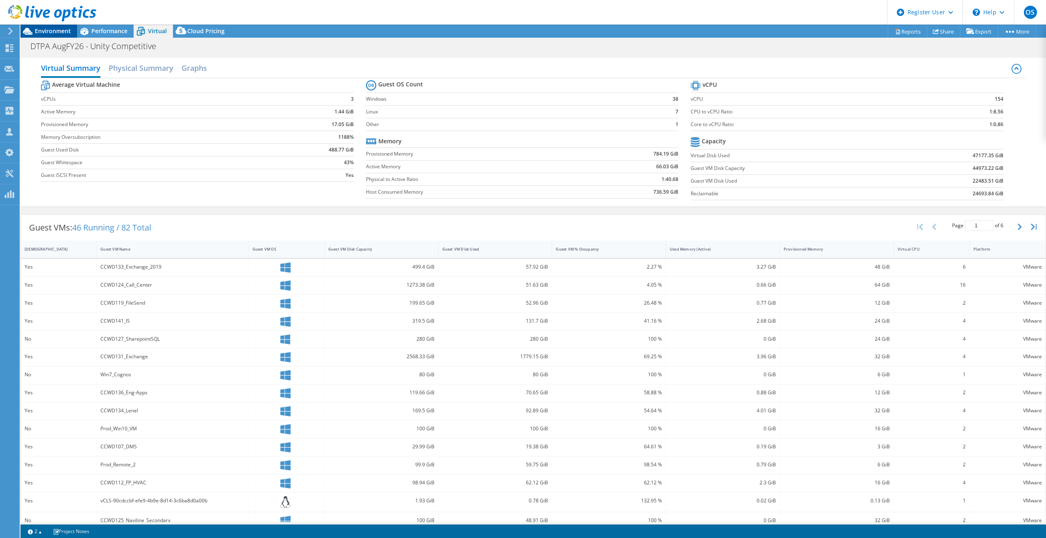
click at [48, 33] on span "Environment" at bounding box center [53, 31] width 36 height 8
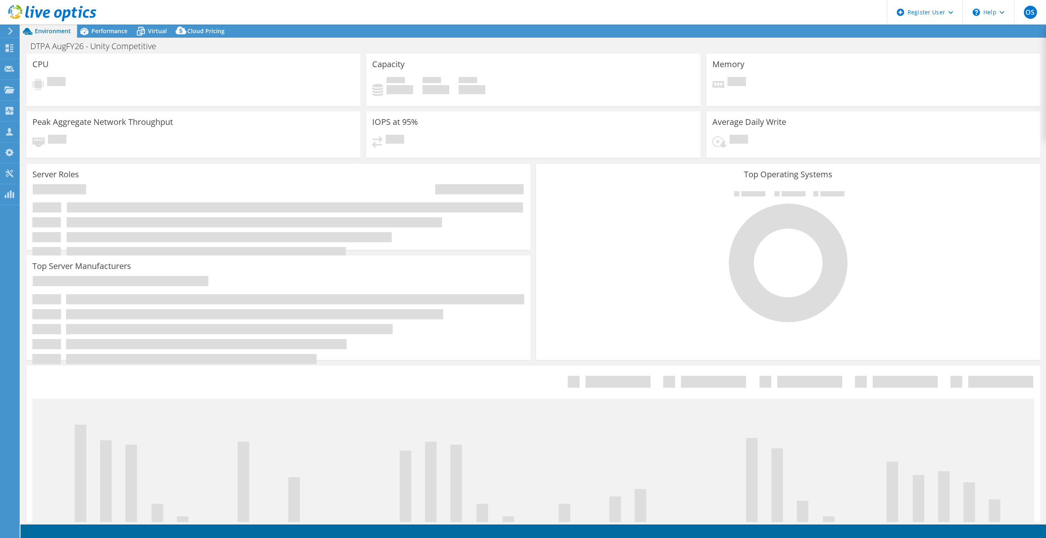
select select "USD"
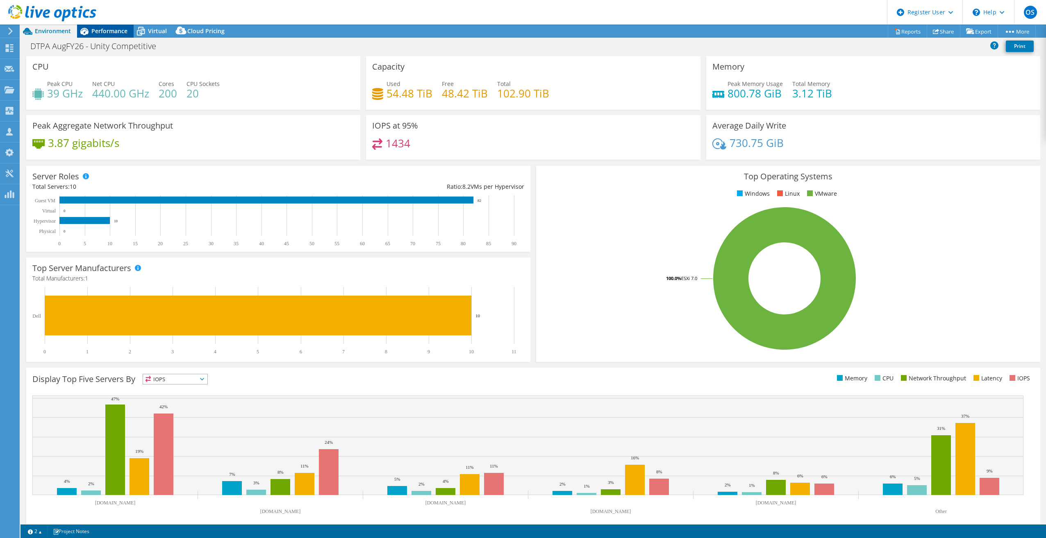
click at [120, 33] on span "Performance" at bounding box center [109, 31] width 36 height 8
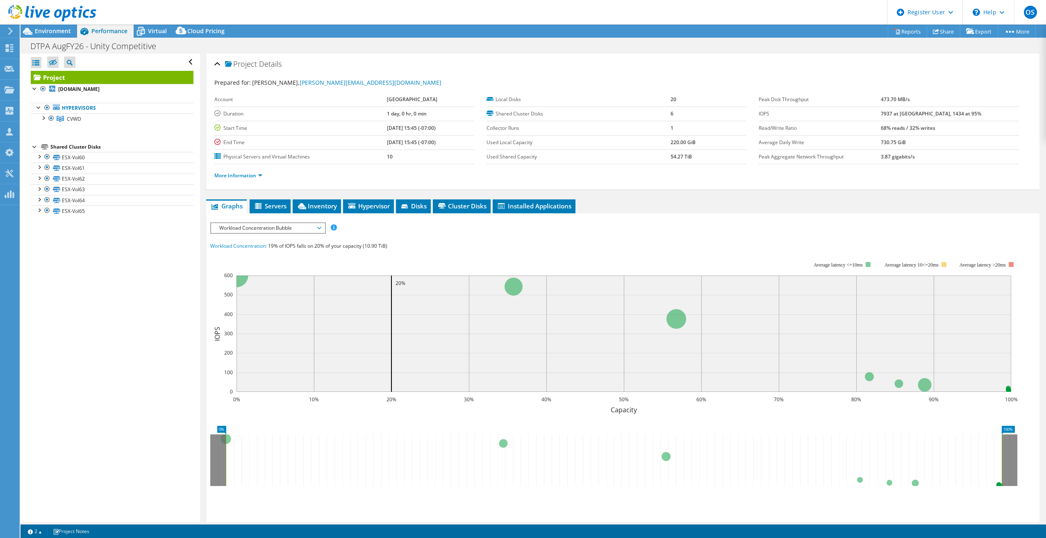
click at [256, 228] on span "Workload Concentration Bubble" at bounding box center [267, 228] width 105 height 10
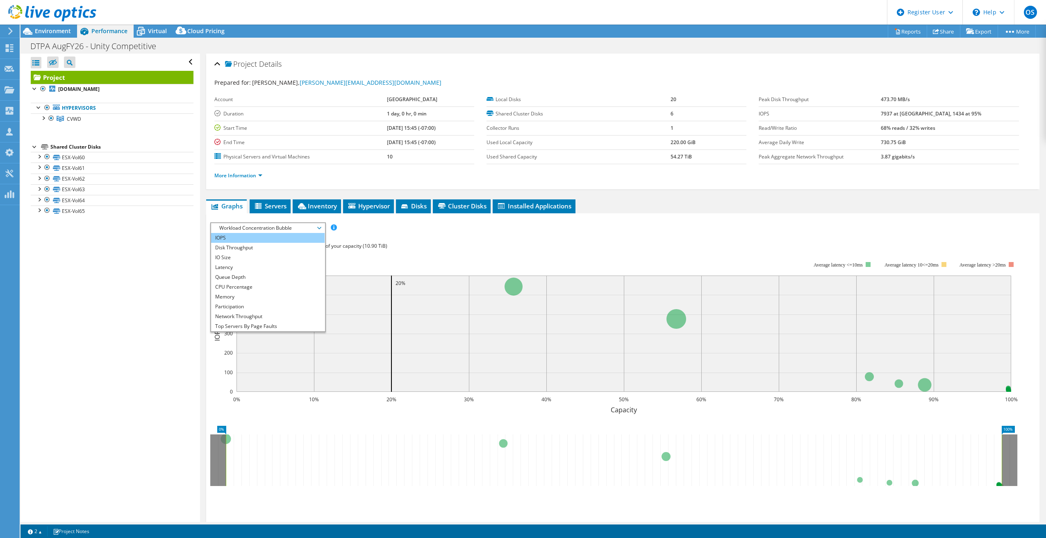
click at [244, 239] on li "IOPS" at bounding box center [267, 238] width 113 height 10
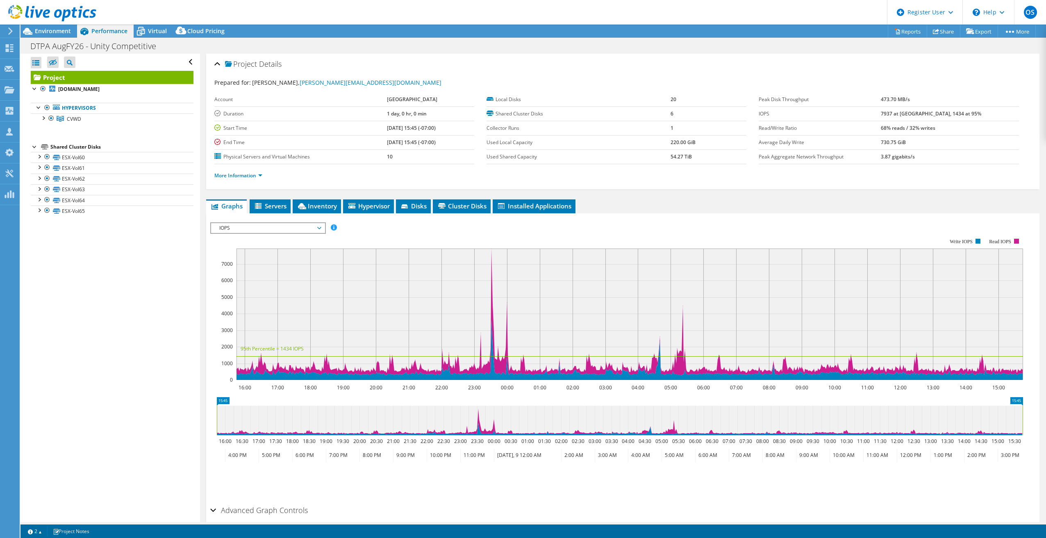
click at [270, 195] on div "Project Details Prepared for: [PERSON_NAME], [PERSON_NAME][EMAIL_ADDRESS][DOMAI…" at bounding box center [622, 306] width 845 height 505
click at [272, 199] on div "Project Details Prepared for: [PERSON_NAME], [PERSON_NAME][EMAIL_ADDRESS][DOMAI…" at bounding box center [622, 306] width 845 height 505
click at [275, 209] on span "Servers" at bounding box center [270, 206] width 33 height 8
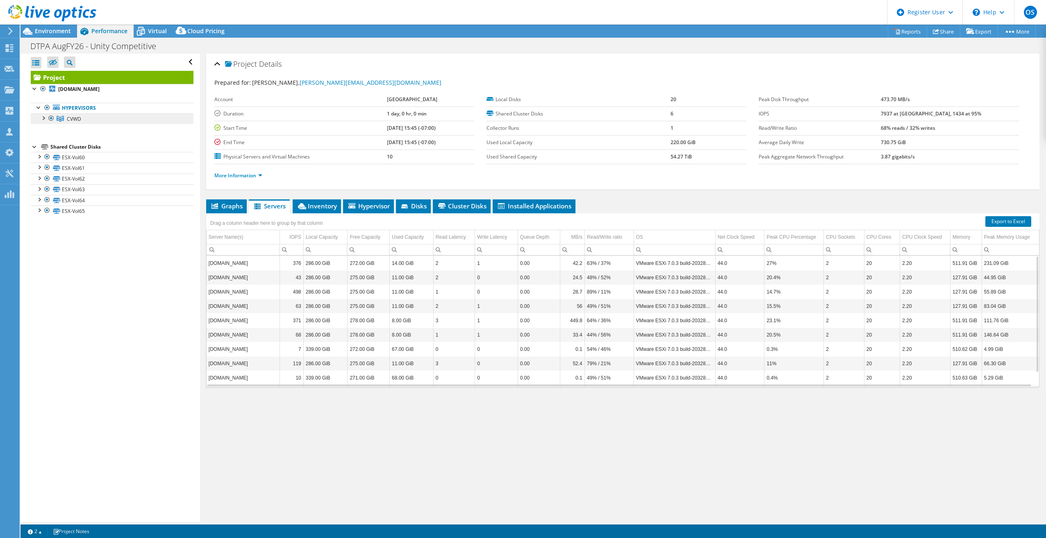
click at [39, 118] on link "CVWD" at bounding box center [112, 118] width 163 height 11
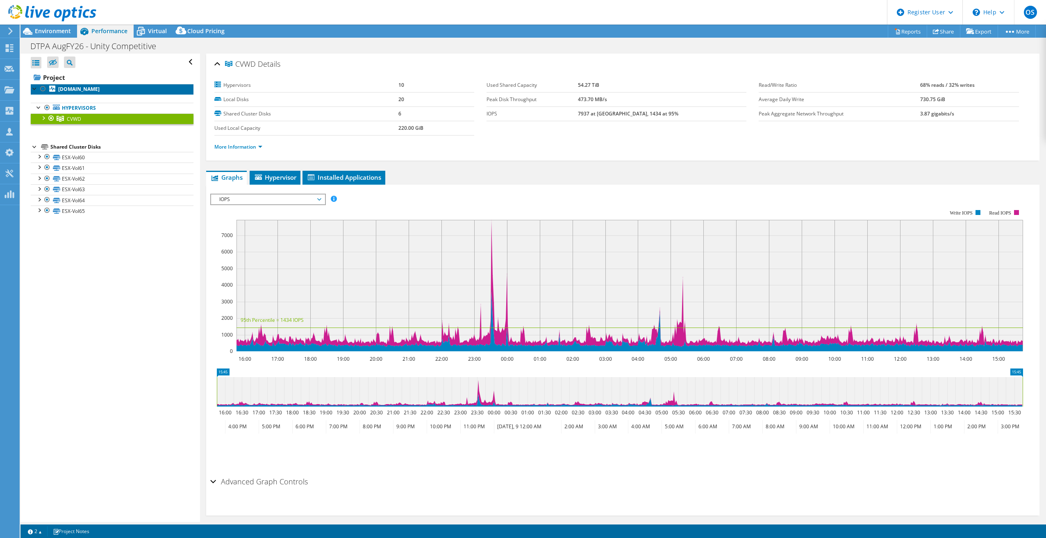
click at [100, 90] on b "[DOMAIN_NAME]" at bounding box center [78, 89] width 41 height 7
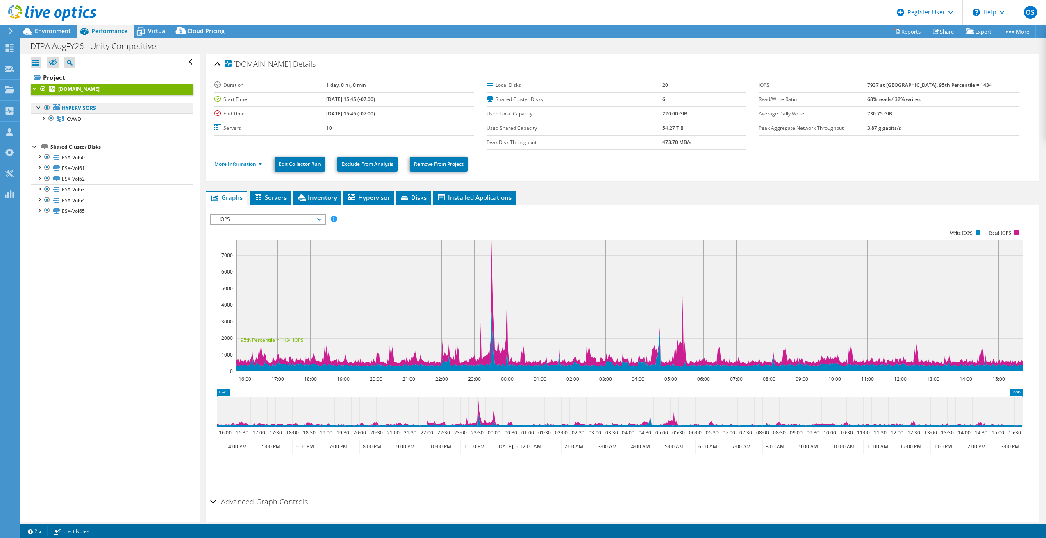
click at [106, 107] on link "Hypervisors" at bounding box center [112, 108] width 163 height 11
click at [349, 198] on icon at bounding box center [351, 197] width 7 height 5
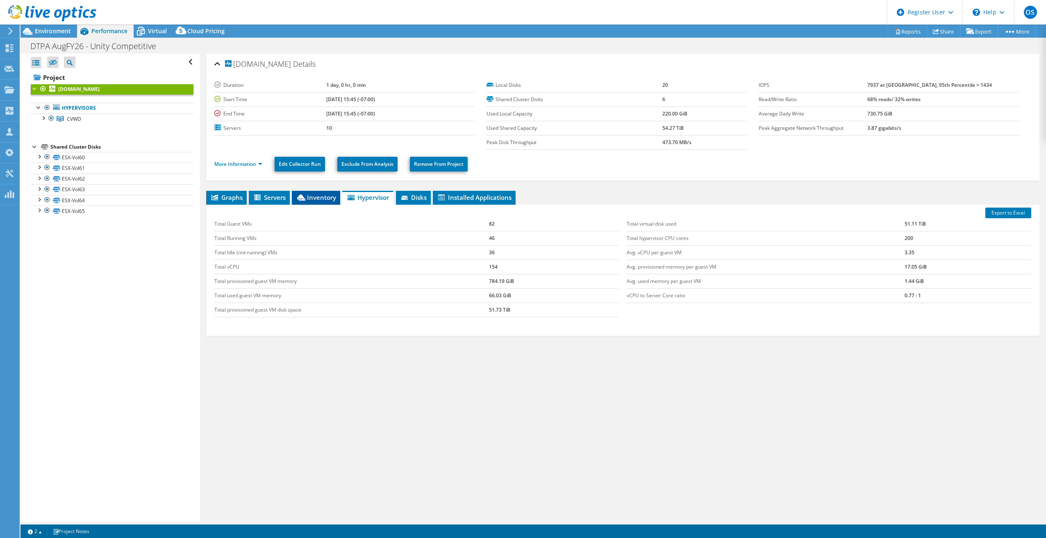
click at [302, 197] on icon at bounding box center [301, 198] width 8 height 6
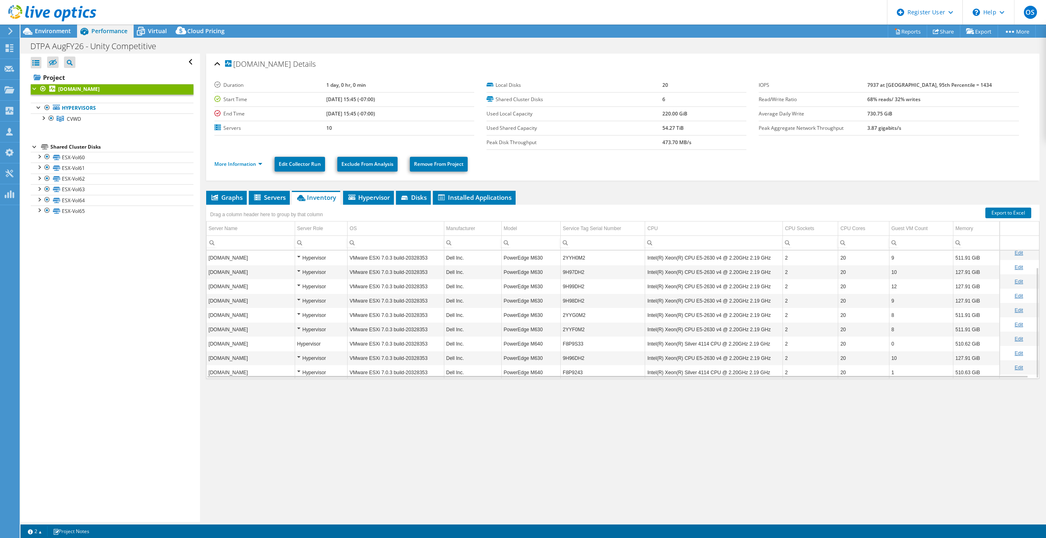
scroll to position [19, 0]
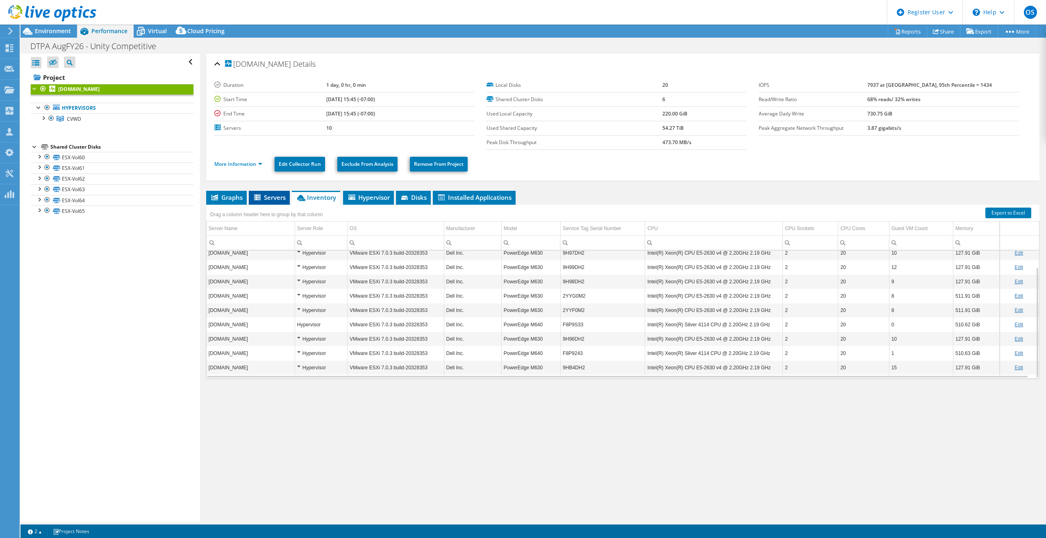
click at [275, 195] on span "Servers" at bounding box center [269, 197] width 33 height 8
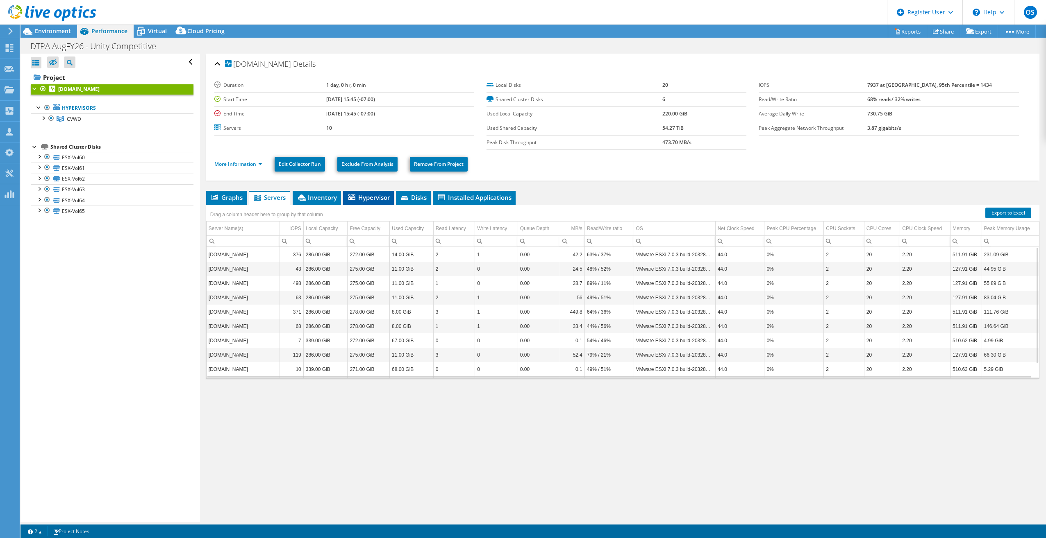
click at [361, 200] on span "Hypervisor" at bounding box center [368, 197] width 43 height 8
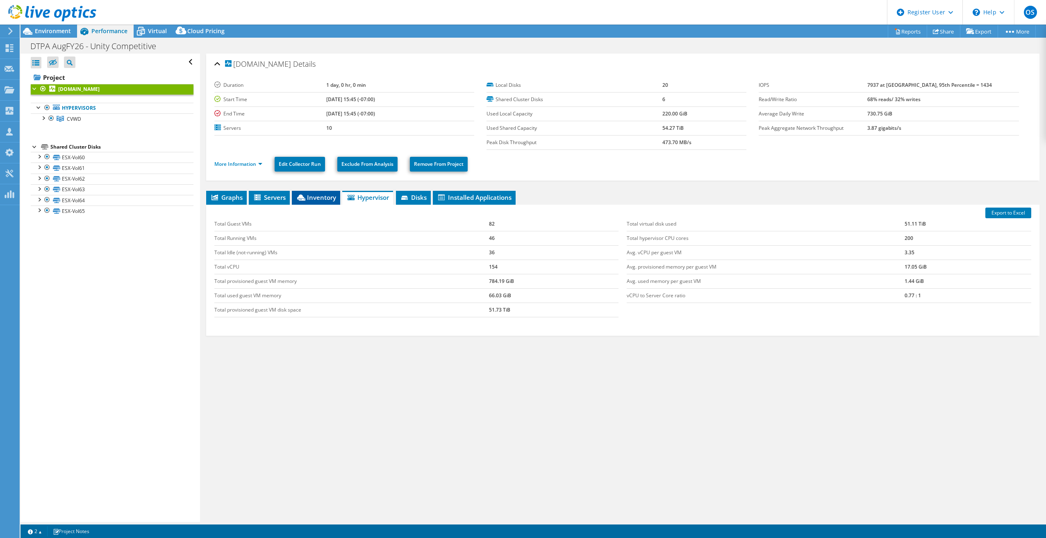
click at [329, 201] on span "Inventory" at bounding box center [316, 197] width 40 height 8
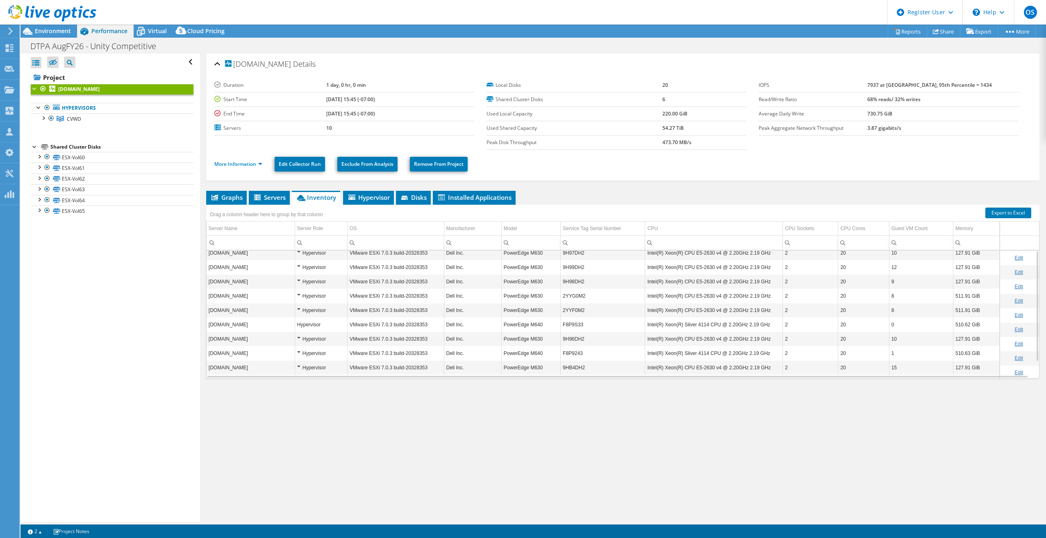
scroll to position [0, 0]
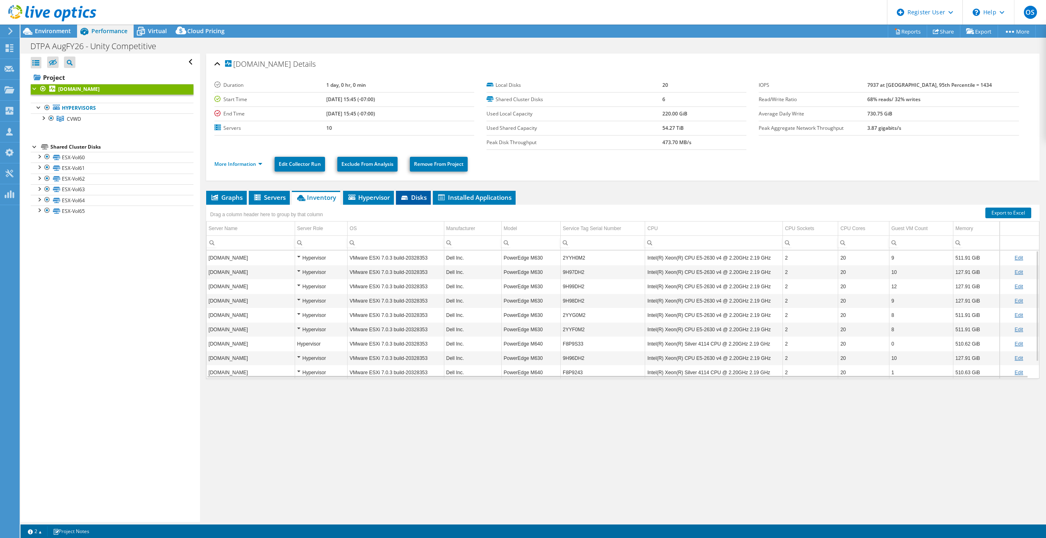
drag, startPoint x: 391, startPoint y: 192, endPoint x: 403, endPoint y: 195, distance: 12.2
click at [402, 194] on ul "Graphs Servers Inventory Hypervisor Disks Cluster Disks Installed Applications" at bounding box center [622, 198] width 833 height 14
click at [403, 195] on span "Disks" at bounding box center [413, 197] width 27 height 8
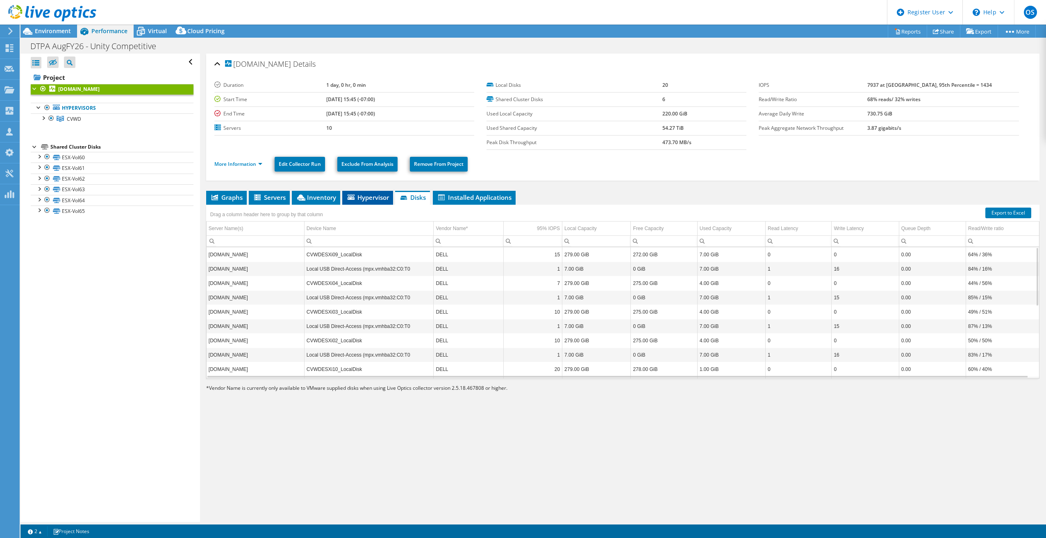
click at [358, 197] on span "Hypervisor" at bounding box center [367, 197] width 43 height 8
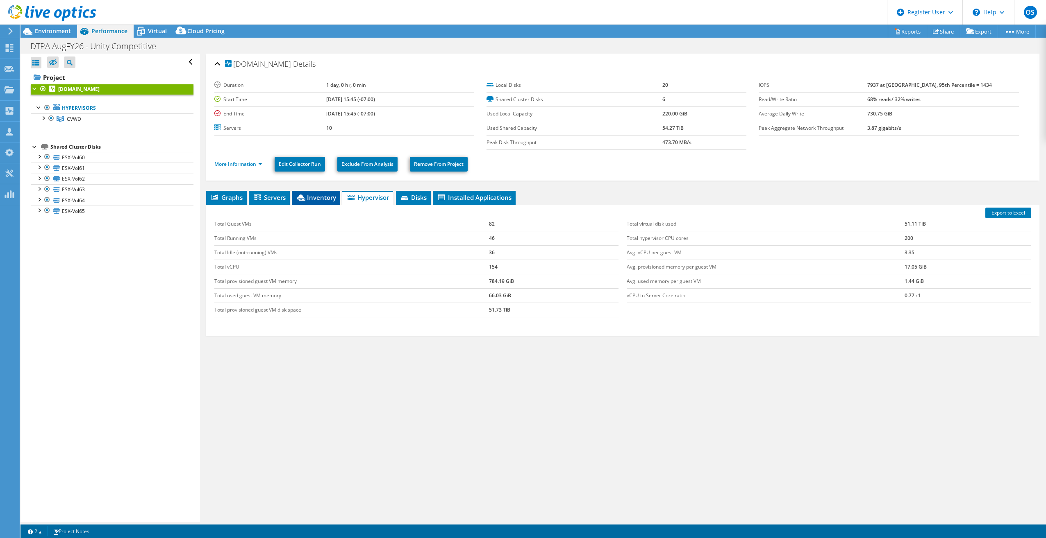
click at [302, 198] on icon at bounding box center [301, 198] width 8 height 6
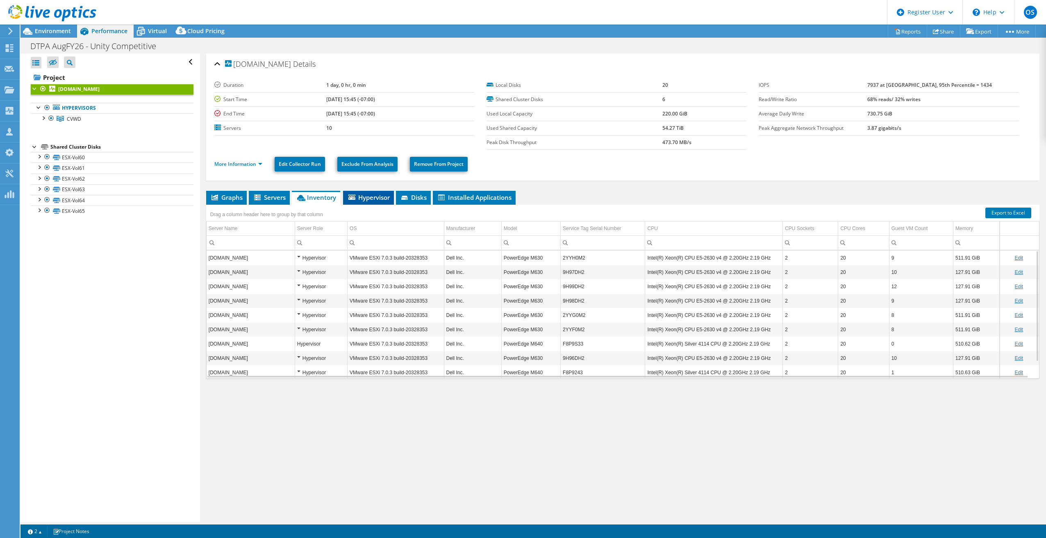
click at [350, 201] on span "Hypervisor" at bounding box center [368, 197] width 43 height 8
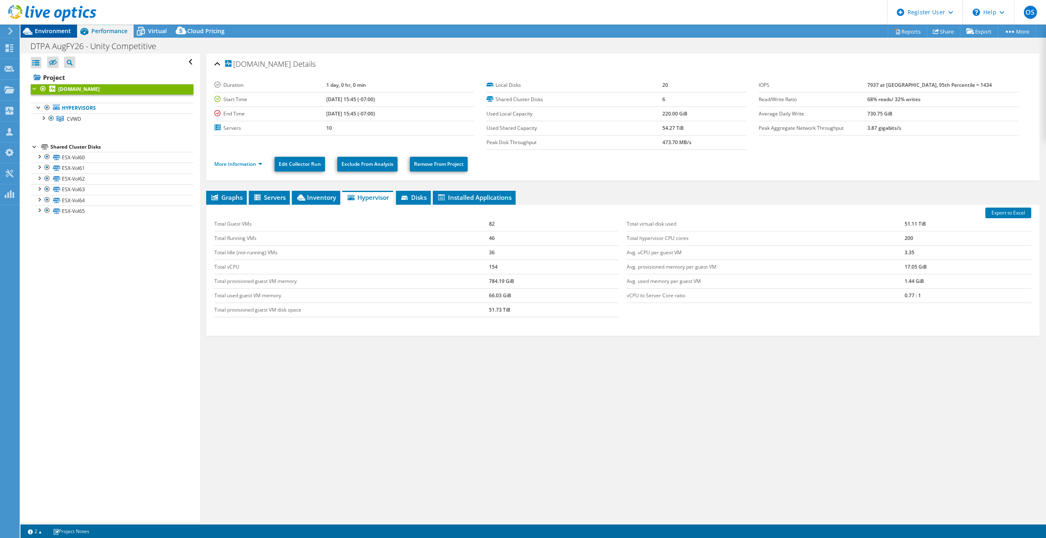
click at [61, 31] on span "Environment" at bounding box center [53, 31] width 36 height 8
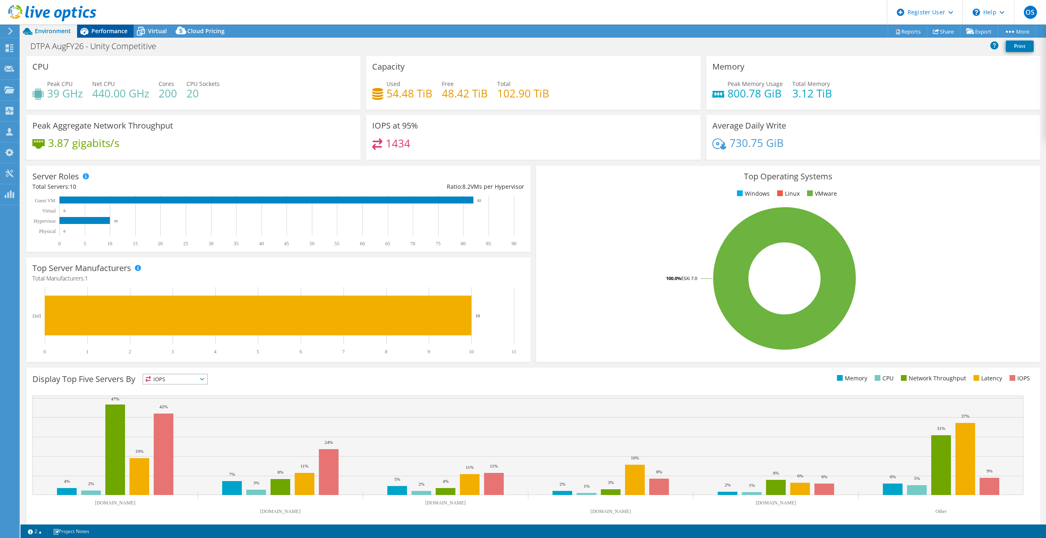
click at [103, 36] on div "Performance" at bounding box center [105, 31] width 57 height 13
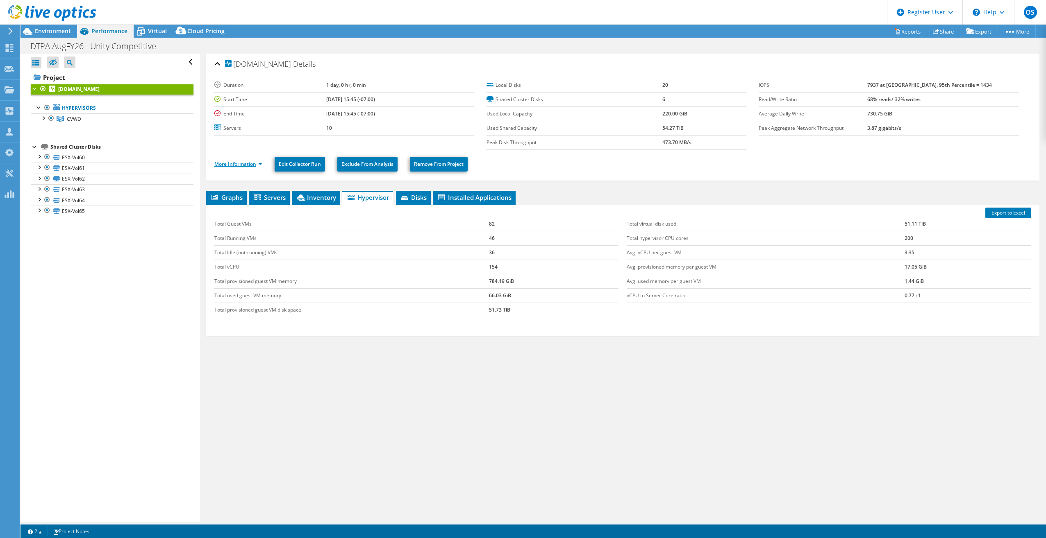
click at [245, 165] on link "More Information" at bounding box center [238, 164] width 48 height 7
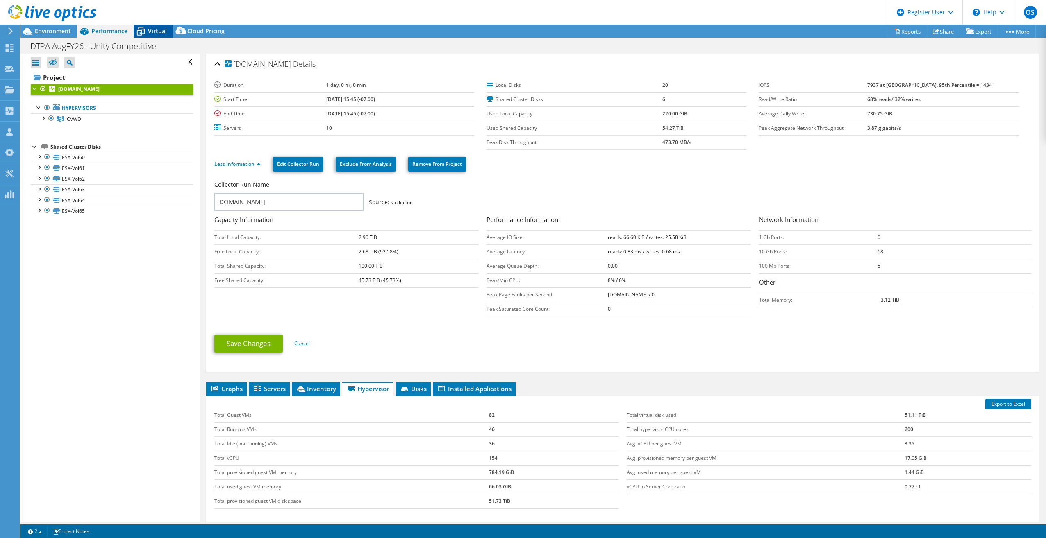
click at [141, 29] on icon at bounding box center [141, 31] width 14 height 14
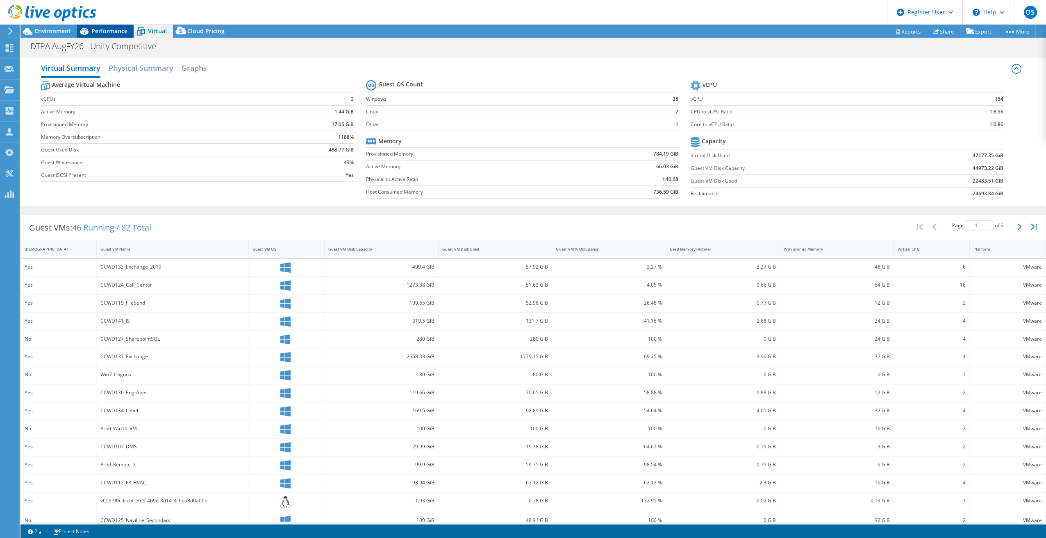
click at [85, 32] on icon at bounding box center [84, 31] width 14 height 14
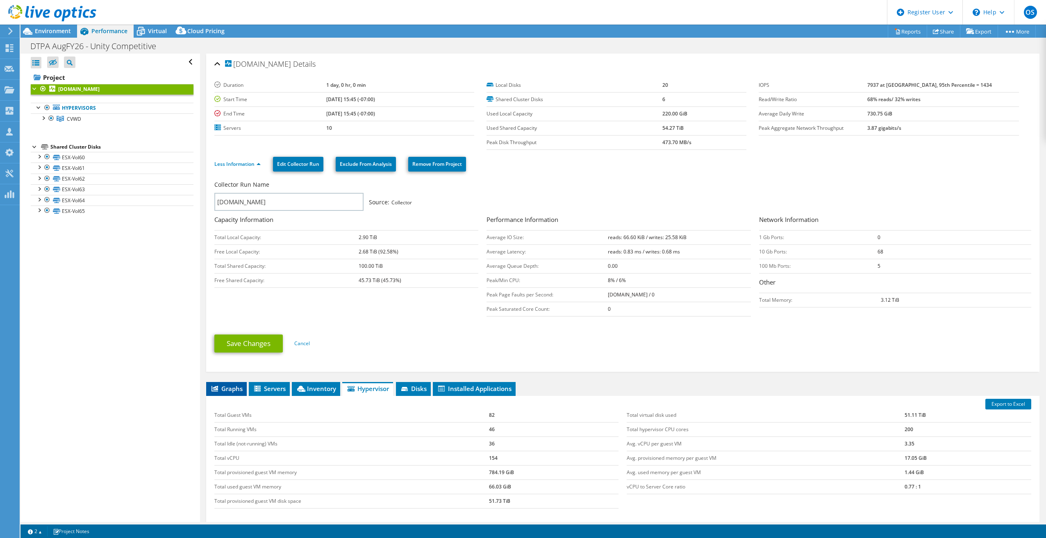
click at [221, 389] on span "Graphs" at bounding box center [226, 389] width 32 height 8
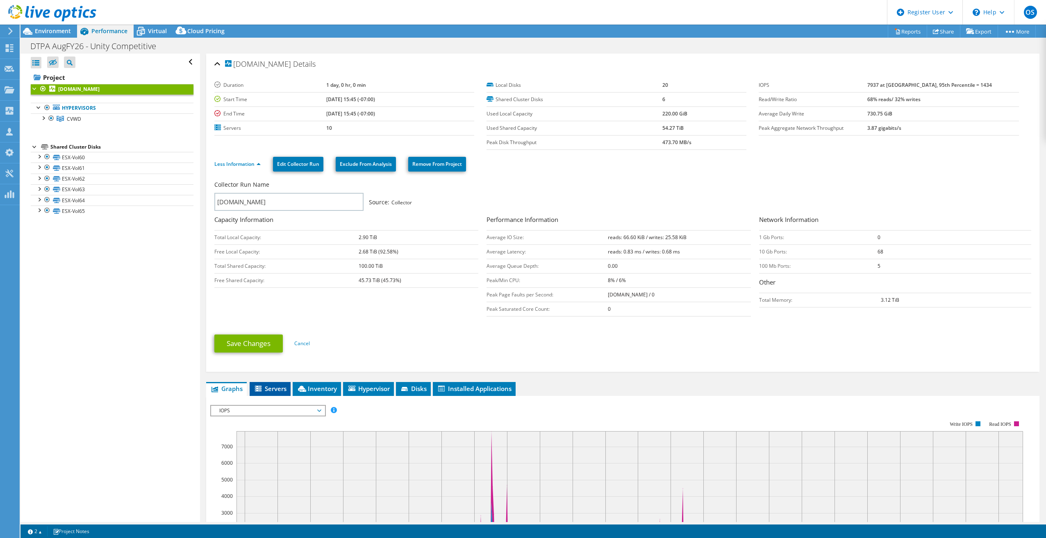
click at [280, 388] on span "Servers" at bounding box center [270, 389] width 33 height 8
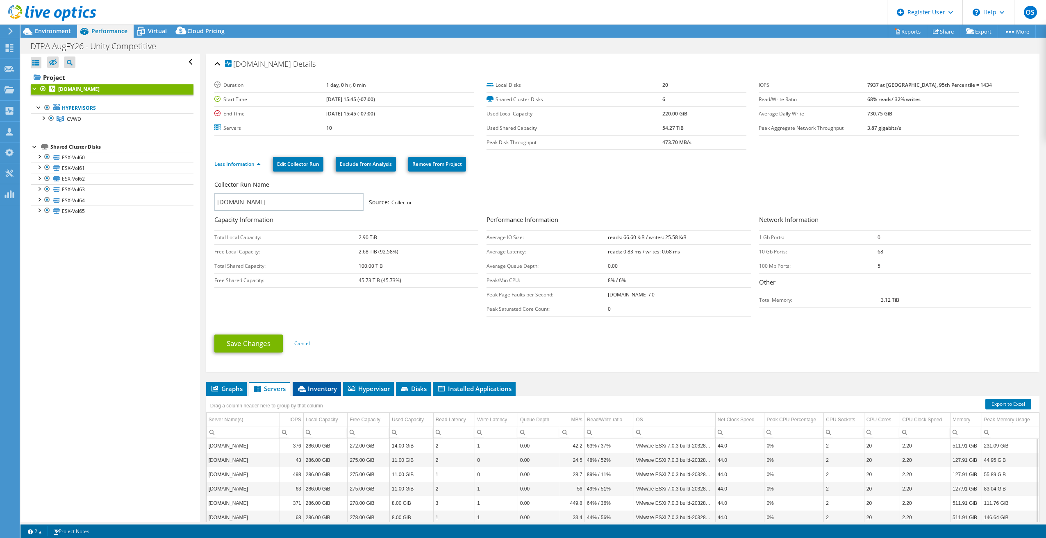
click at [330, 383] on li "Inventory" at bounding box center [317, 389] width 48 height 14
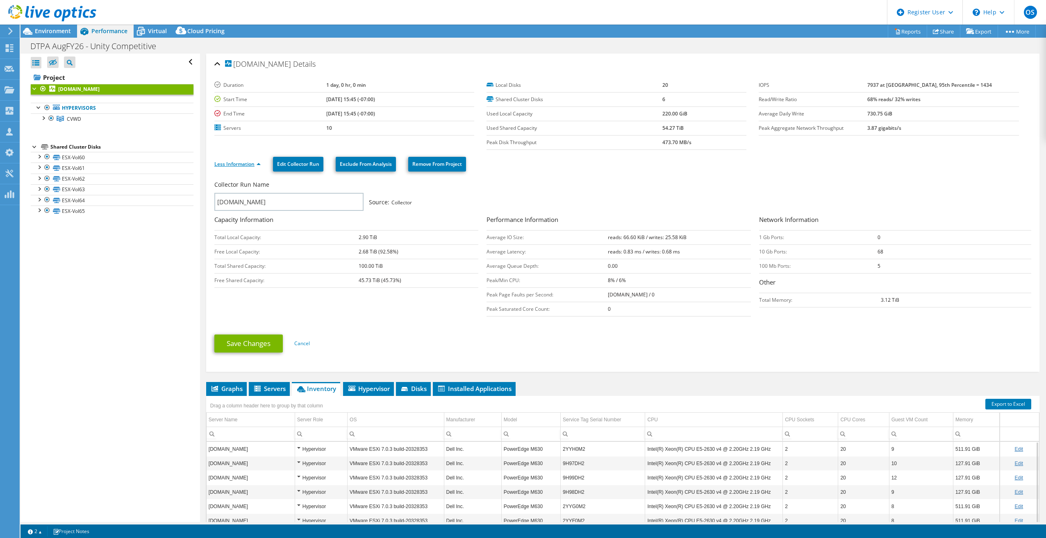
click at [247, 165] on link "Less Information" at bounding box center [237, 164] width 46 height 7
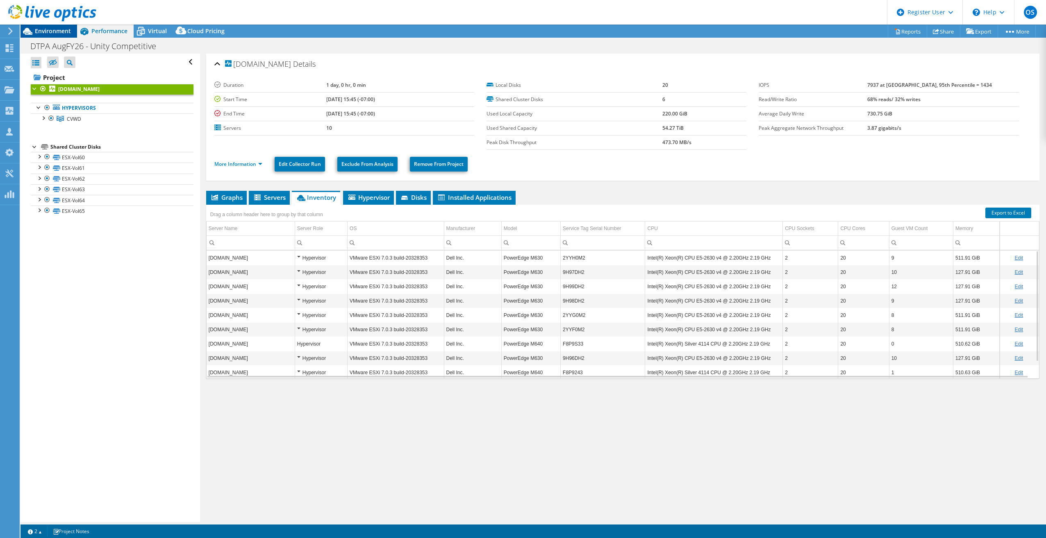
click at [47, 34] on span "Environment" at bounding box center [53, 31] width 36 height 8
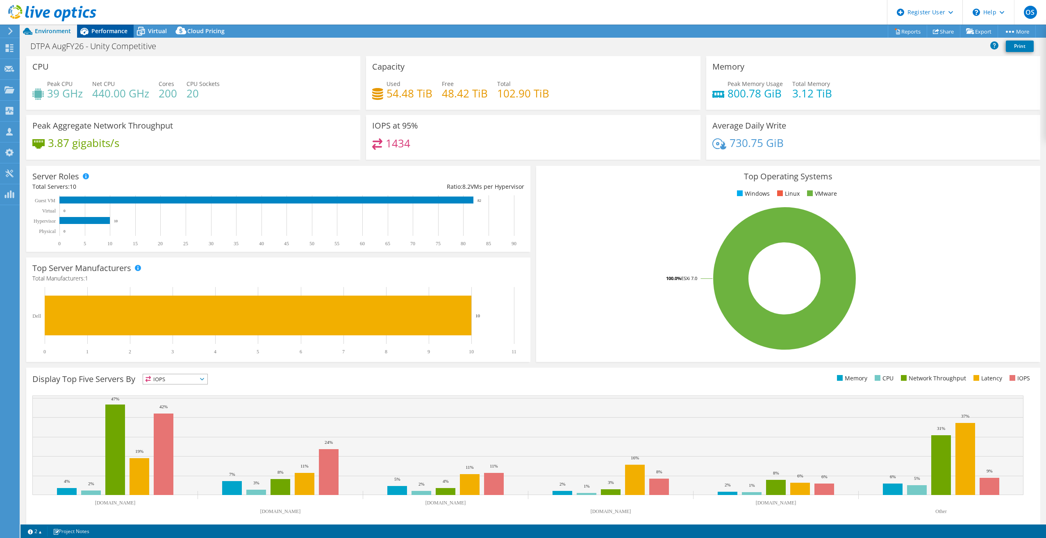
click at [115, 34] on span "Performance" at bounding box center [109, 31] width 36 height 8
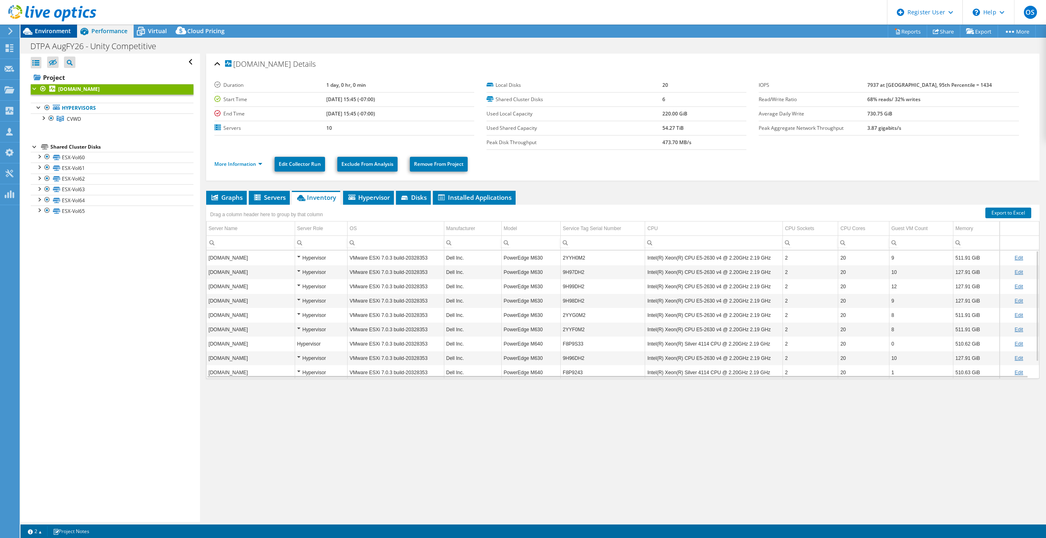
click at [61, 28] on span "Environment" at bounding box center [53, 31] width 36 height 8
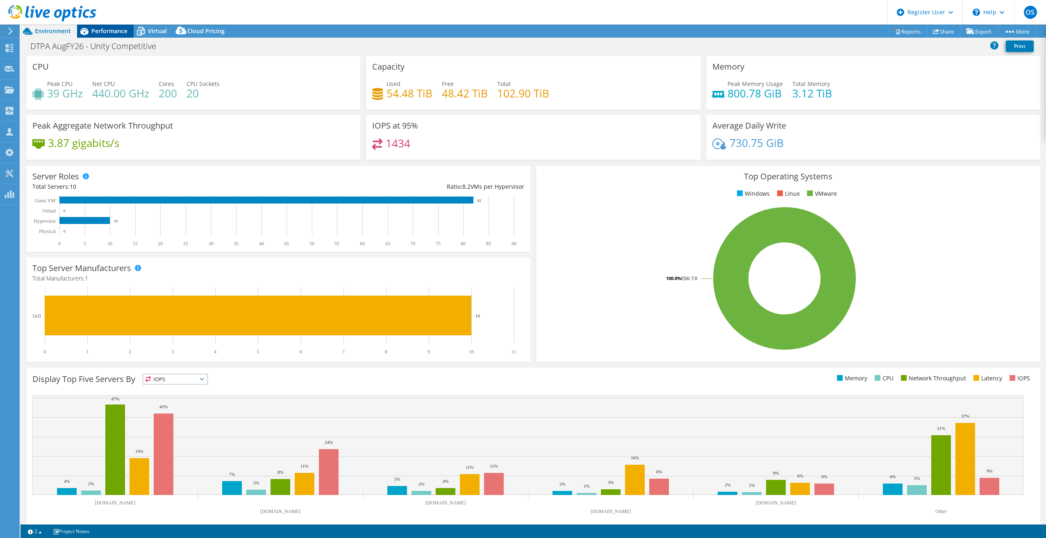
click at [80, 30] on icon at bounding box center [84, 31] width 14 height 14
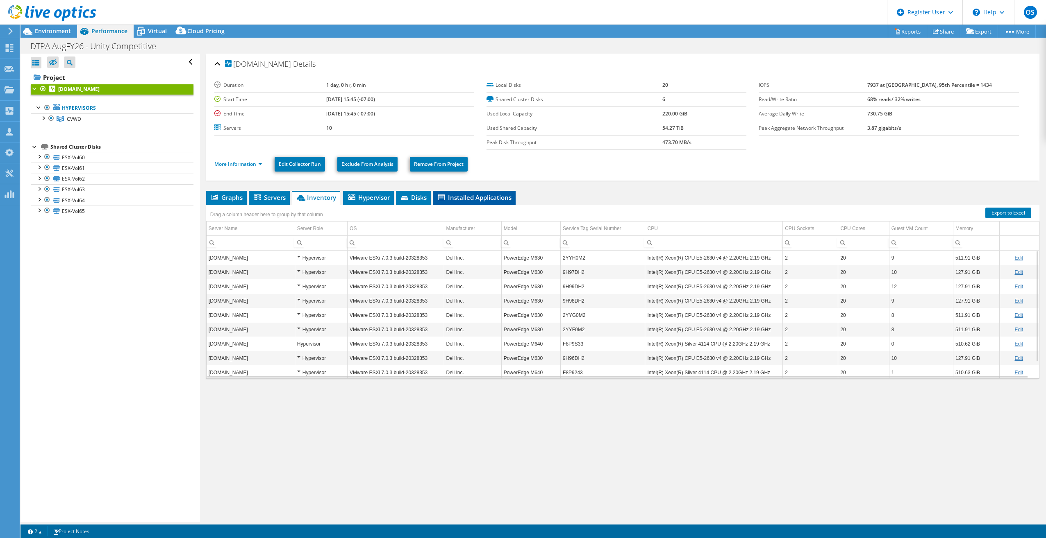
click at [467, 194] on span "Installed Applications" at bounding box center [474, 197] width 75 height 8
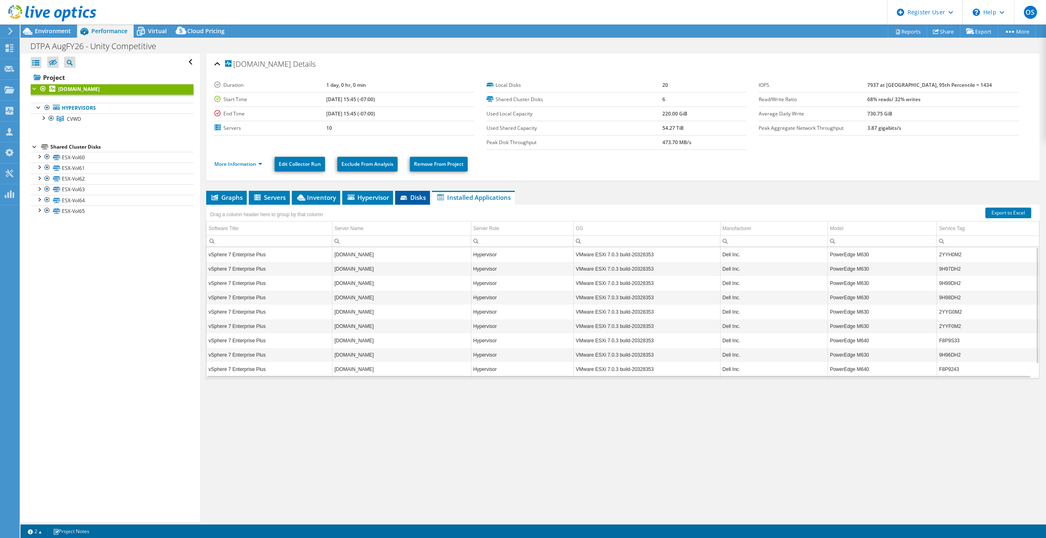
click at [426, 203] on li "Disks" at bounding box center [412, 198] width 35 height 14
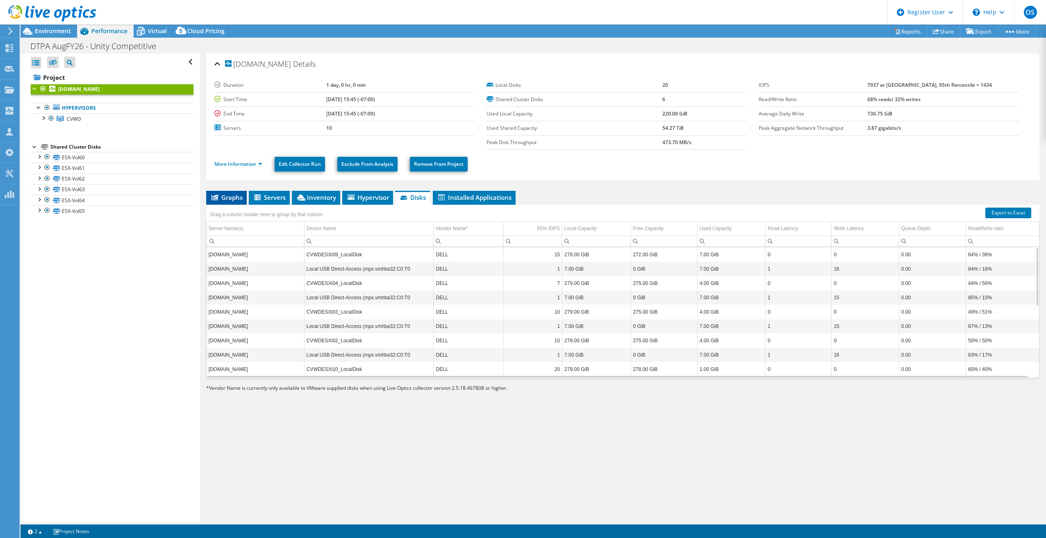
click at [236, 194] on span "Graphs" at bounding box center [226, 197] width 32 height 8
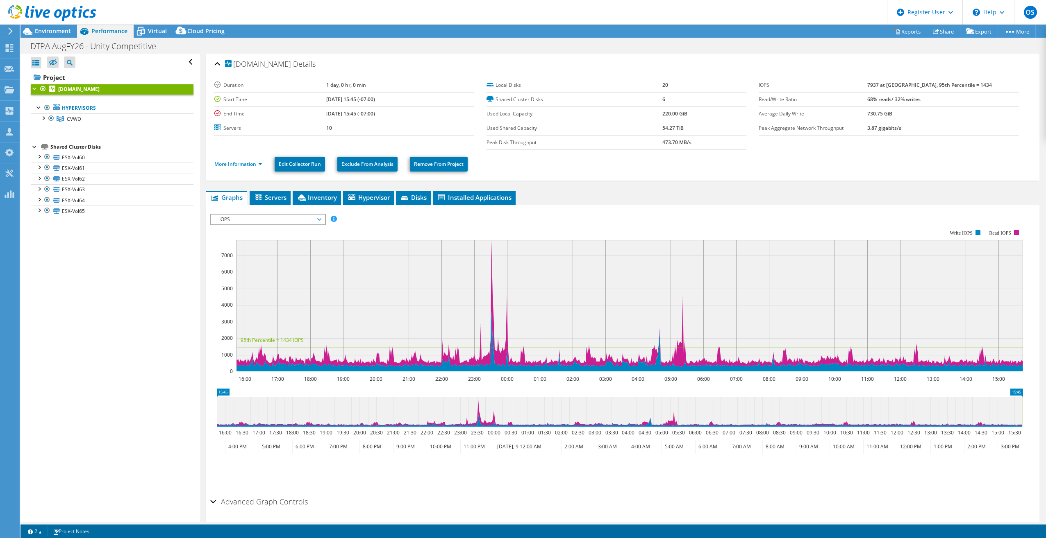
click at [272, 219] on span "IOPS" at bounding box center [267, 220] width 105 height 10
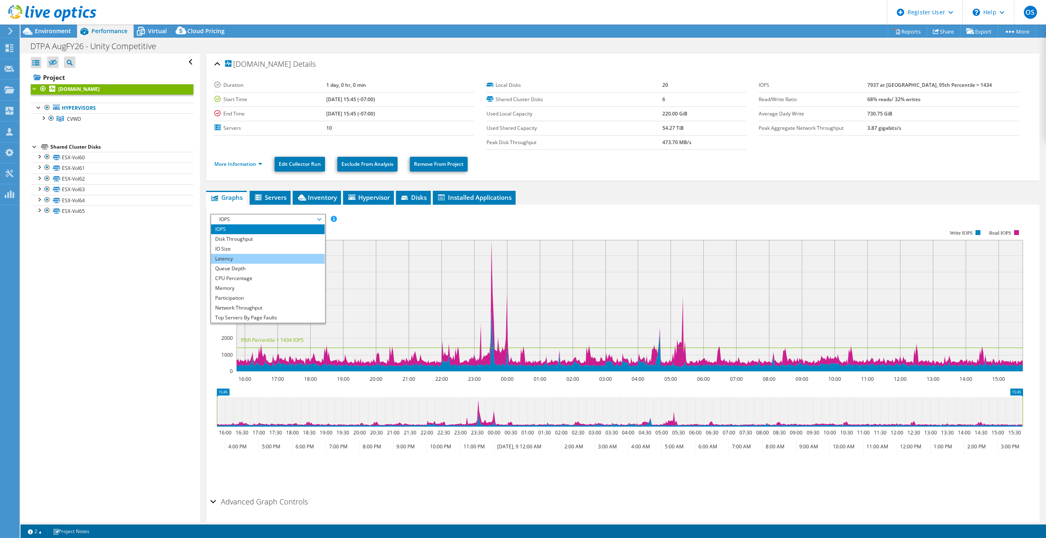
click at [256, 256] on li "Latency" at bounding box center [267, 259] width 113 height 10
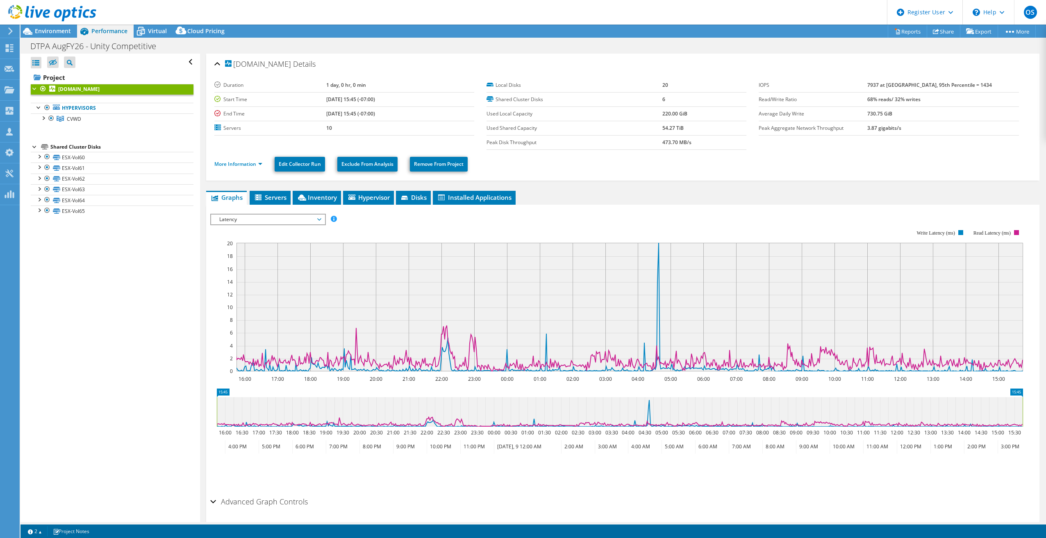
click at [265, 224] on span "Latency" at bounding box center [267, 220] width 105 height 10
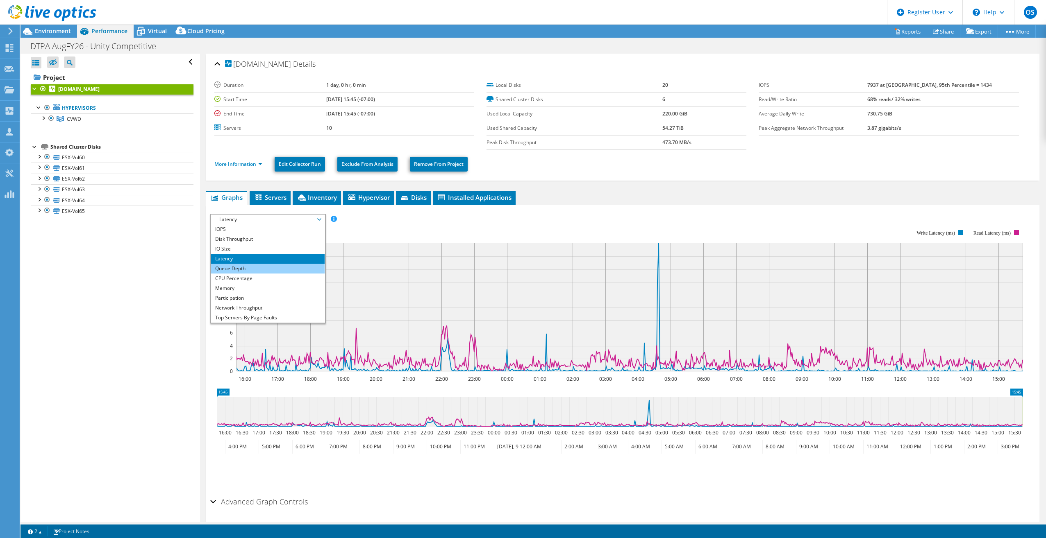
click at [252, 267] on li "Queue Depth" at bounding box center [267, 269] width 113 height 10
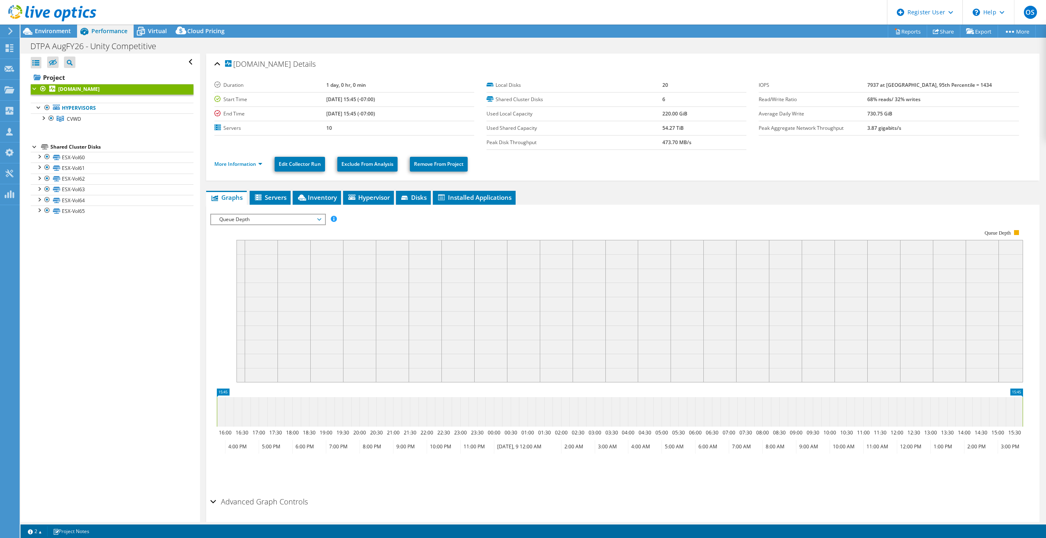
click at [251, 222] on span "Queue Depth" at bounding box center [267, 220] width 105 height 10
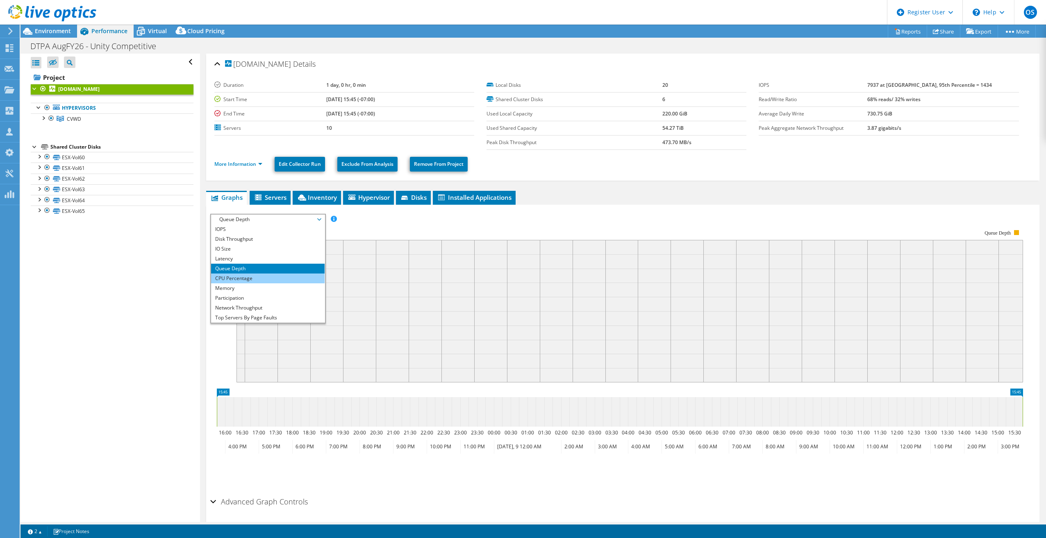
click at [249, 280] on li "CPU Percentage" at bounding box center [267, 279] width 113 height 10
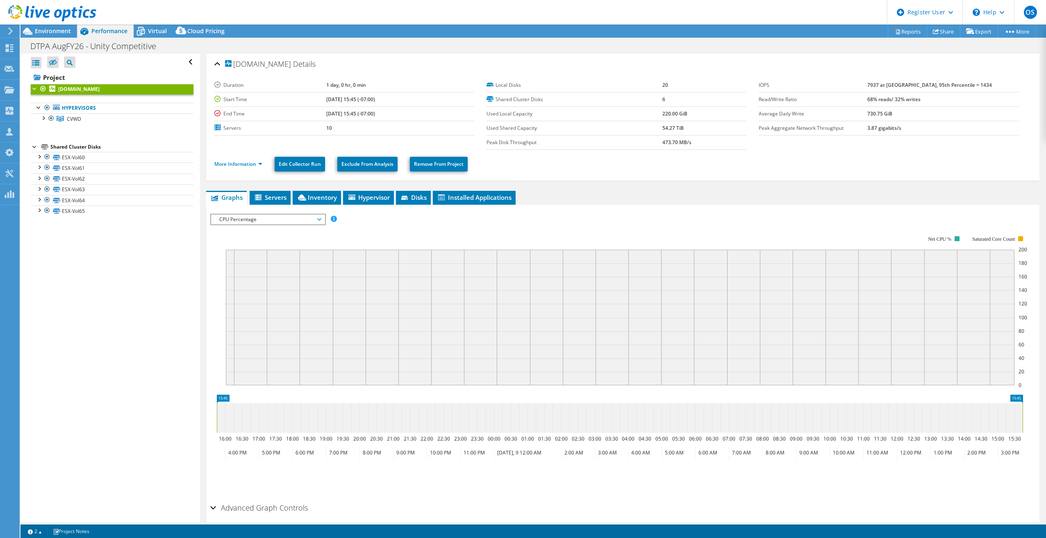
click at [256, 220] on span "CPU Percentage" at bounding box center [267, 220] width 105 height 10
click at [257, 288] on li "Memory" at bounding box center [267, 289] width 113 height 10
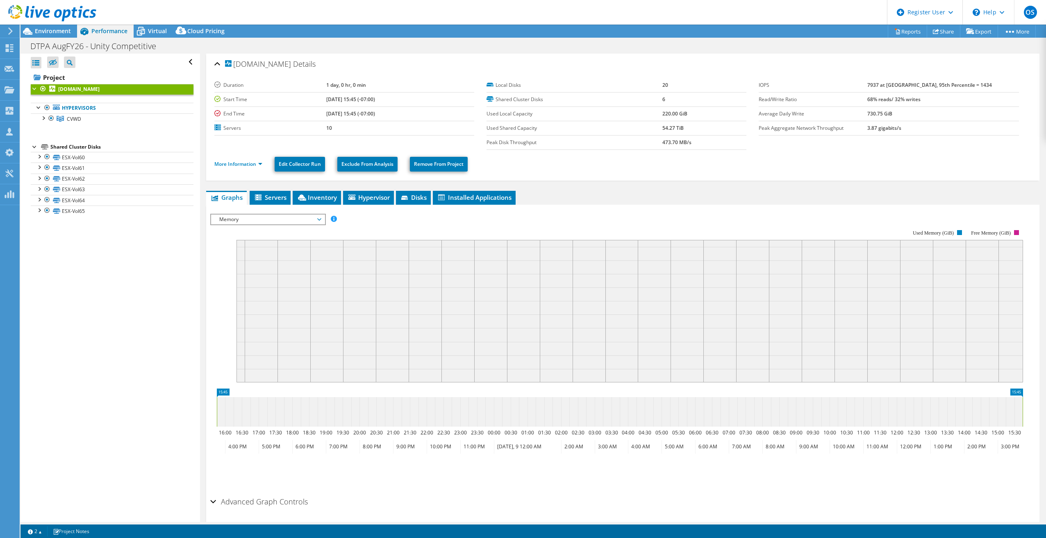
click at [251, 217] on span "Memory" at bounding box center [267, 220] width 105 height 10
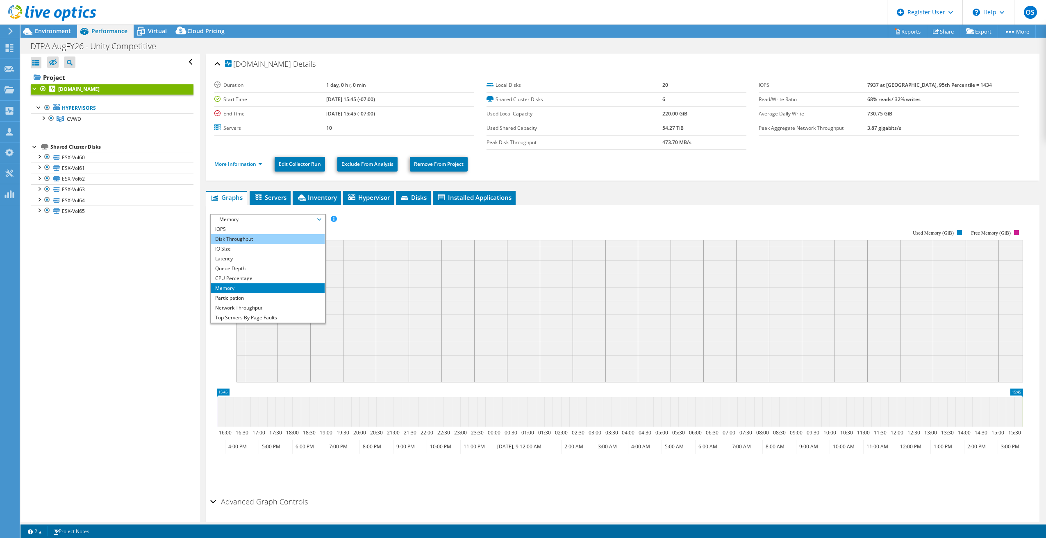
click at [239, 236] on li "Disk Throughput" at bounding box center [267, 239] width 113 height 10
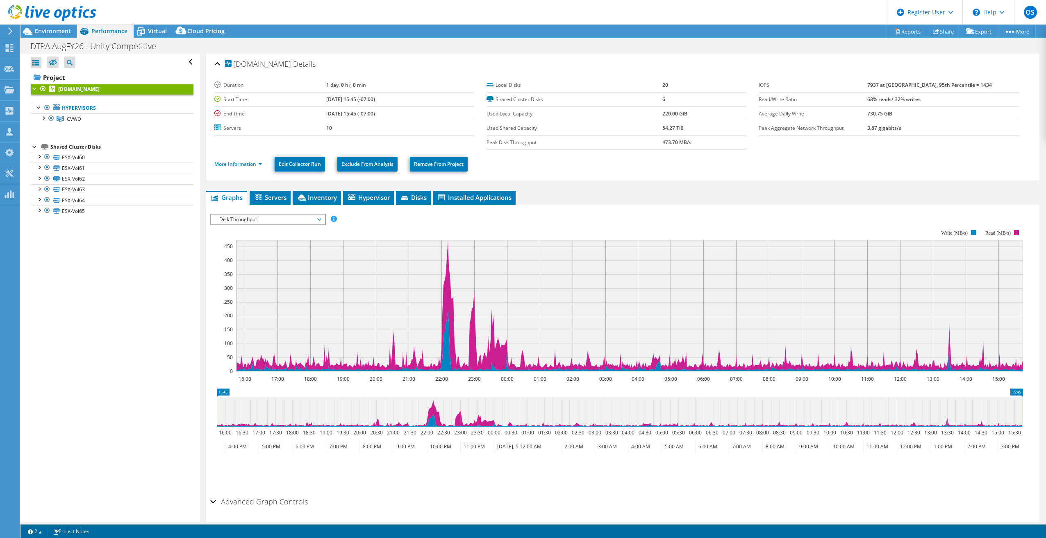
click at [241, 223] on span "Disk Throughput" at bounding box center [267, 220] width 105 height 10
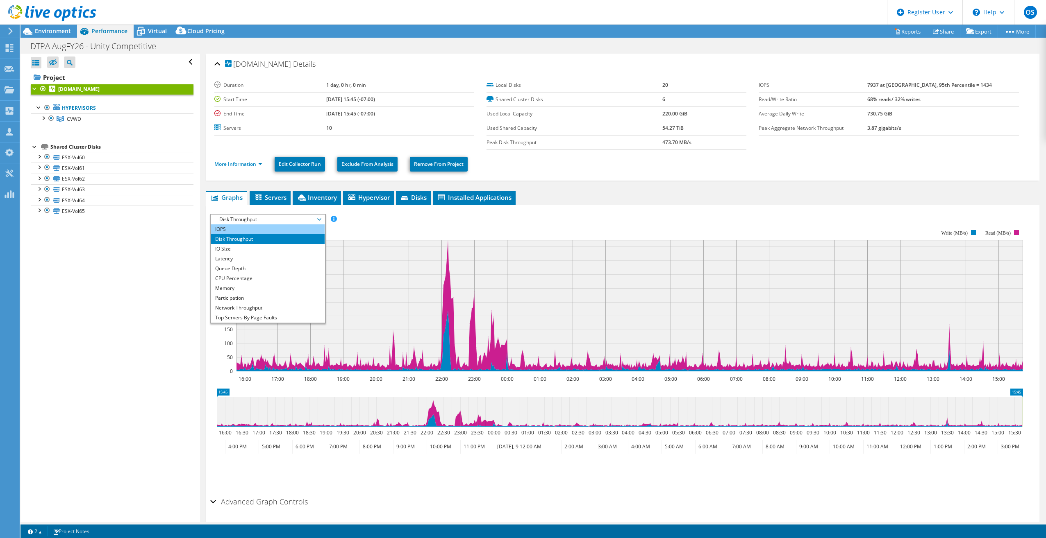
click at [237, 231] on li "IOPS" at bounding box center [267, 230] width 113 height 10
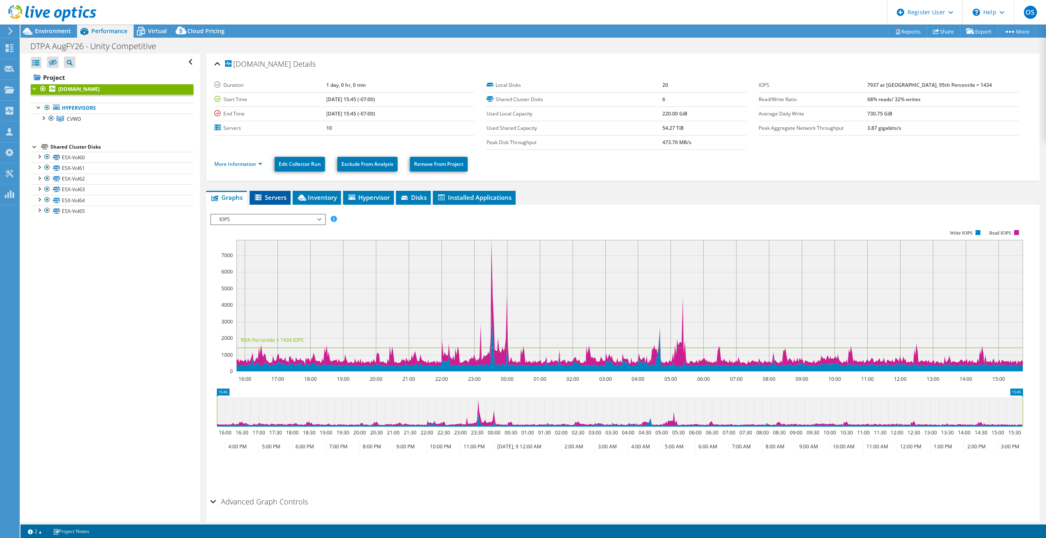
click at [287, 200] on li "Servers" at bounding box center [270, 198] width 41 height 14
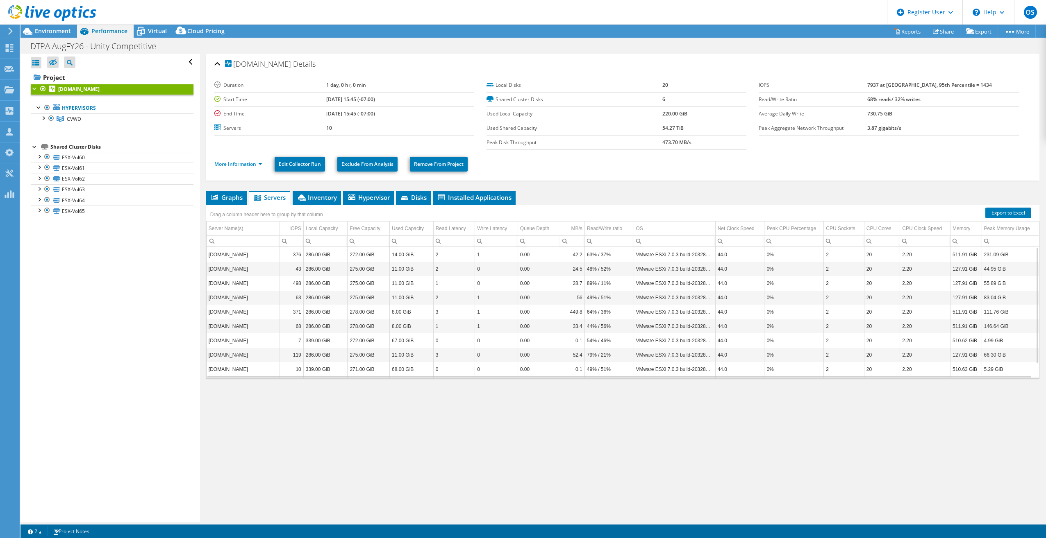
click at [338, 188] on div "[DOMAIN_NAME] Details Duration 1 day, 0 hr, 0 min Start Time [DATE] 15:45 (-07:…" at bounding box center [622, 288] width 845 height 469
click at [324, 198] on span "Inventory" at bounding box center [317, 197] width 40 height 8
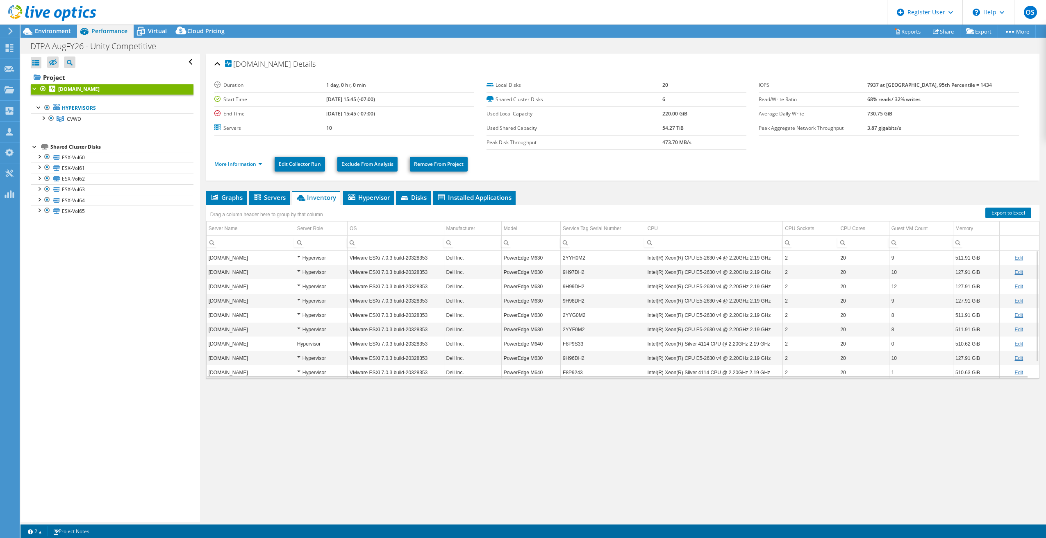
click at [301, 256] on div "Hypervisor" at bounding box center [321, 258] width 48 height 10
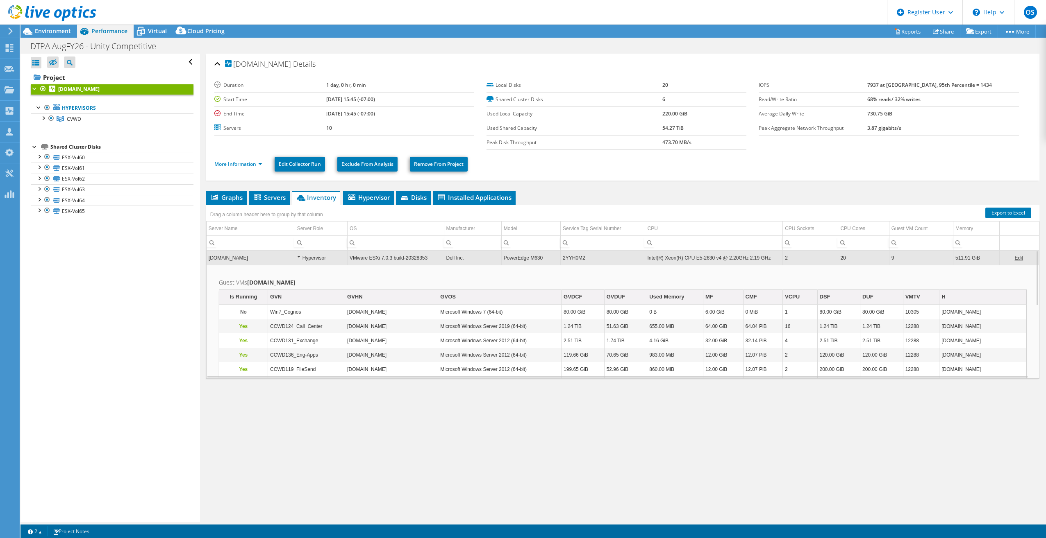
click at [301, 256] on div "Hypervisor" at bounding box center [321, 258] width 48 height 10
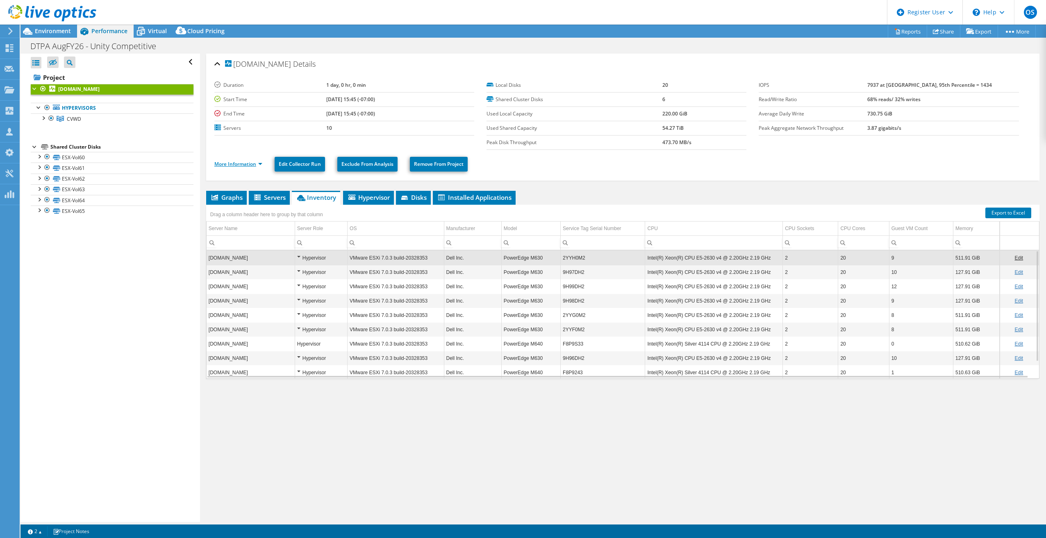
click at [240, 163] on link "More Information" at bounding box center [238, 164] width 48 height 7
